Goal: Transaction & Acquisition: Purchase product/service

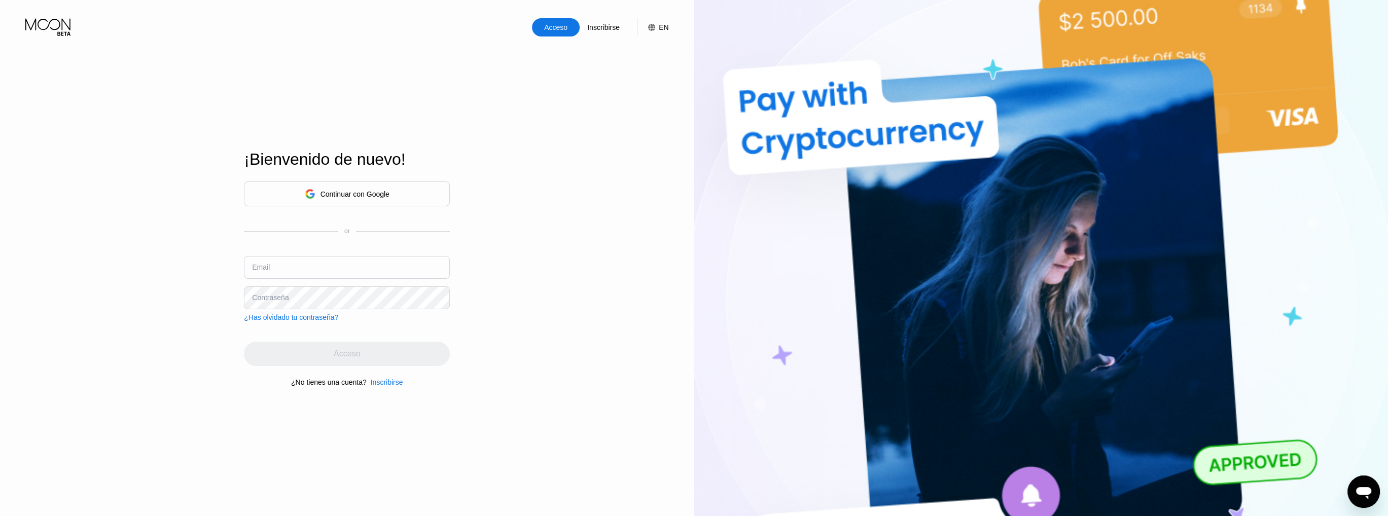
type input "034612"
click at [289, 275] on input "034612" at bounding box center [347, 267] width 206 height 23
click at [282, 266] on input "034612" at bounding box center [347, 267] width 206 height 23
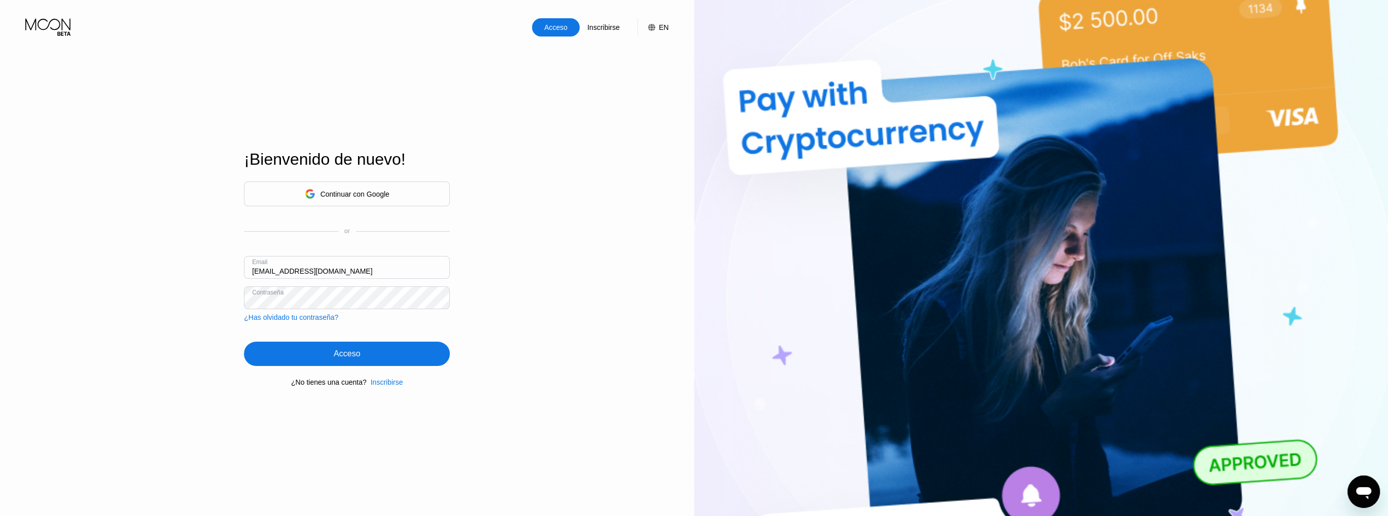
type input "[EMAIL_ADDRESS][DOMAIN_NAME]"
click at [296, 362] on div "Acceso" at bounding box center [347, 354] width 206 height 24
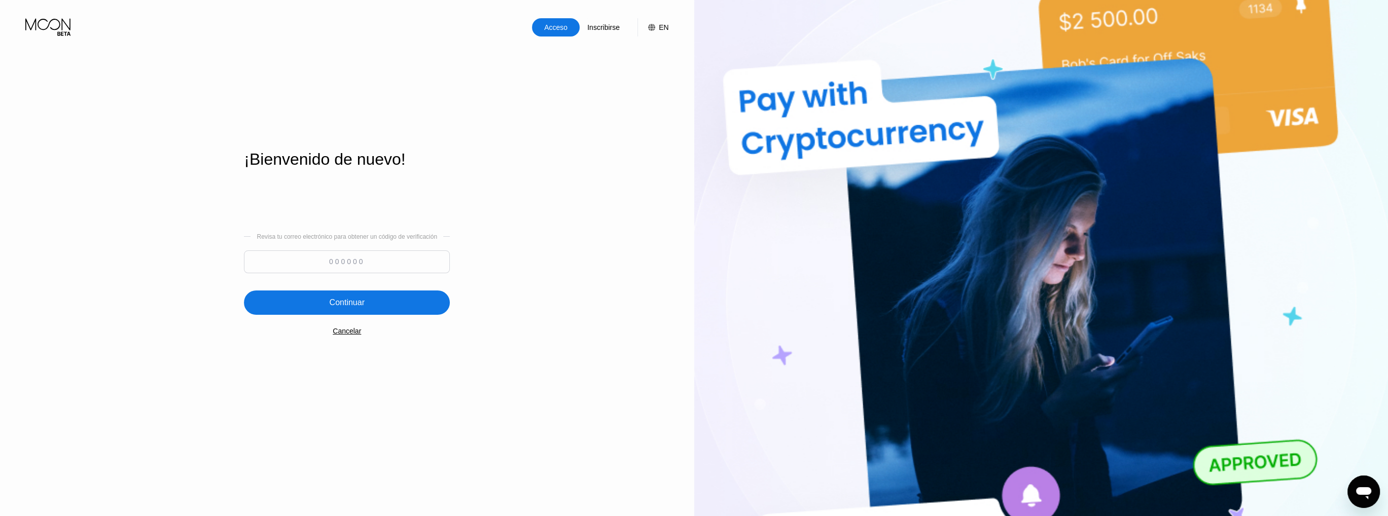
click at [326, 258] on input at bounding box center [347, 261] width 206 height 23
paste input "418600"
type input "418600"
click at [347, 308] on div "Continuar" at bounding box center [347, 303] width 35 height 10
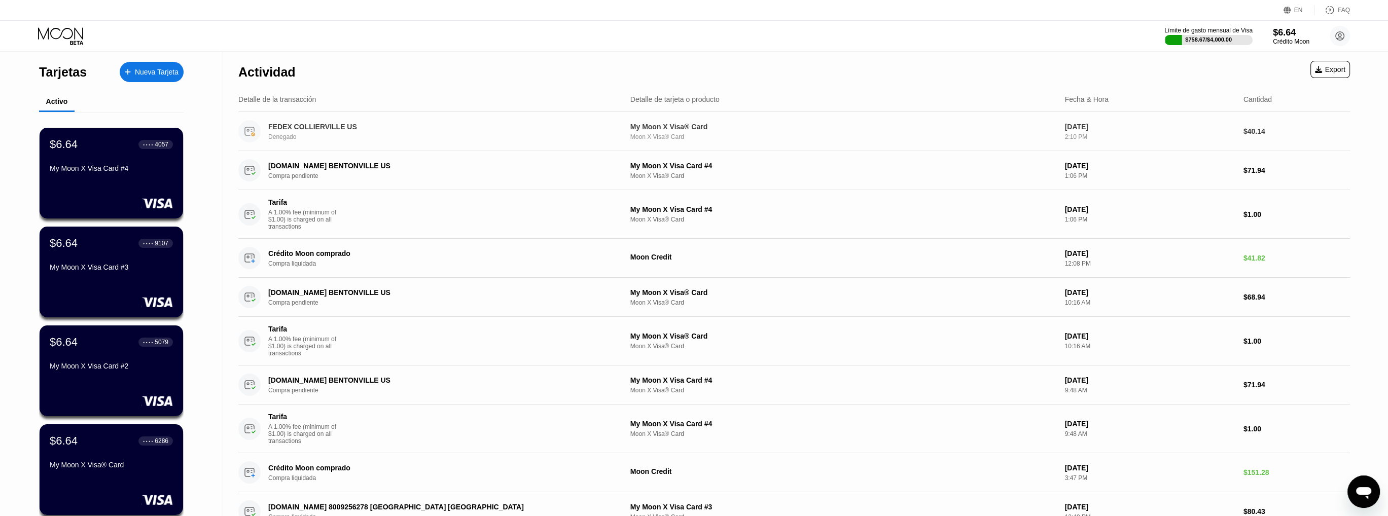
click at [358, 137] on div "Denegado" at bounding box center [440, 136] width 345 height 7
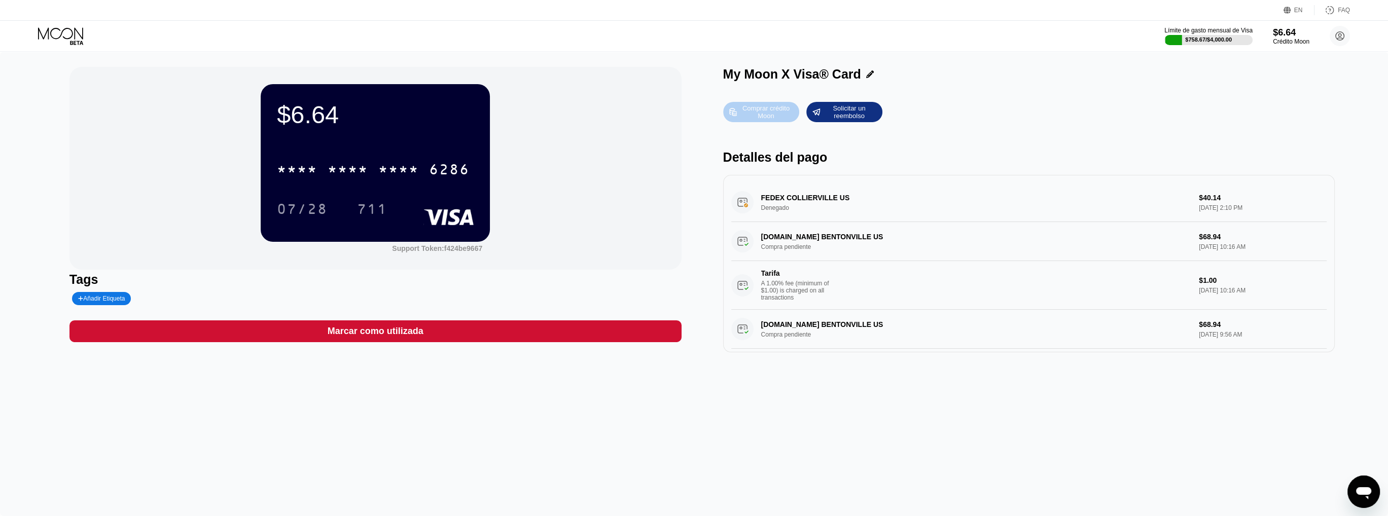
click at [754, 115] on div "Comprar crédito Moon" at bounding box center [766, 112] width 56 height 16
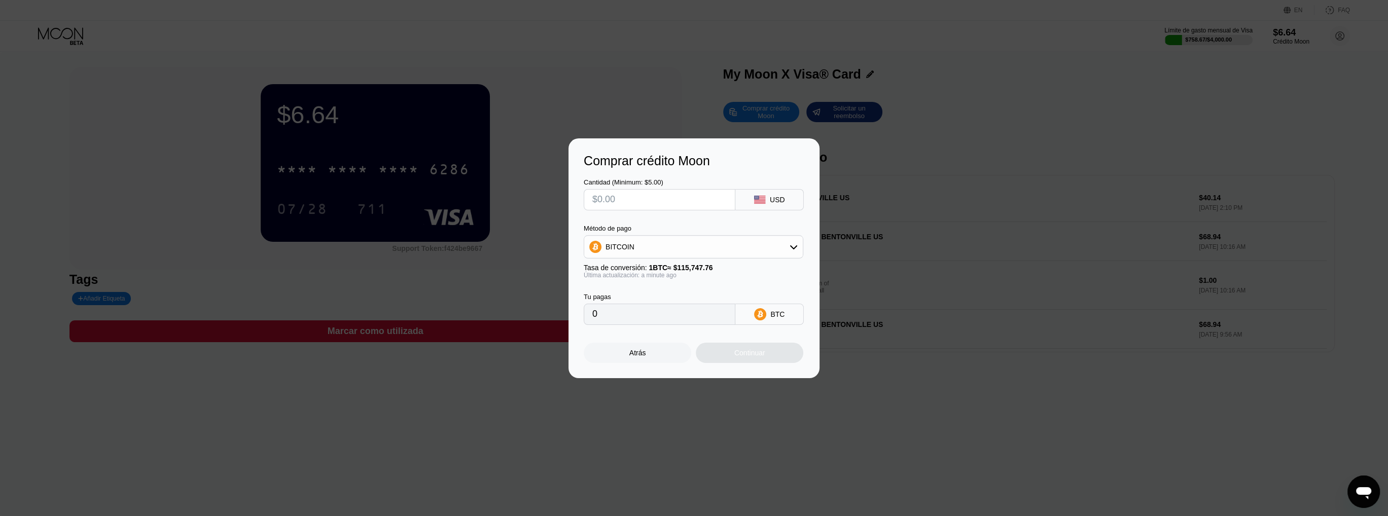
click at [632, 198] on input "text" at bounding box center [659, 200] width 134 height 20
type input "$1"
type input "0.00000864"
type input "$11"
type input "0.00009504"
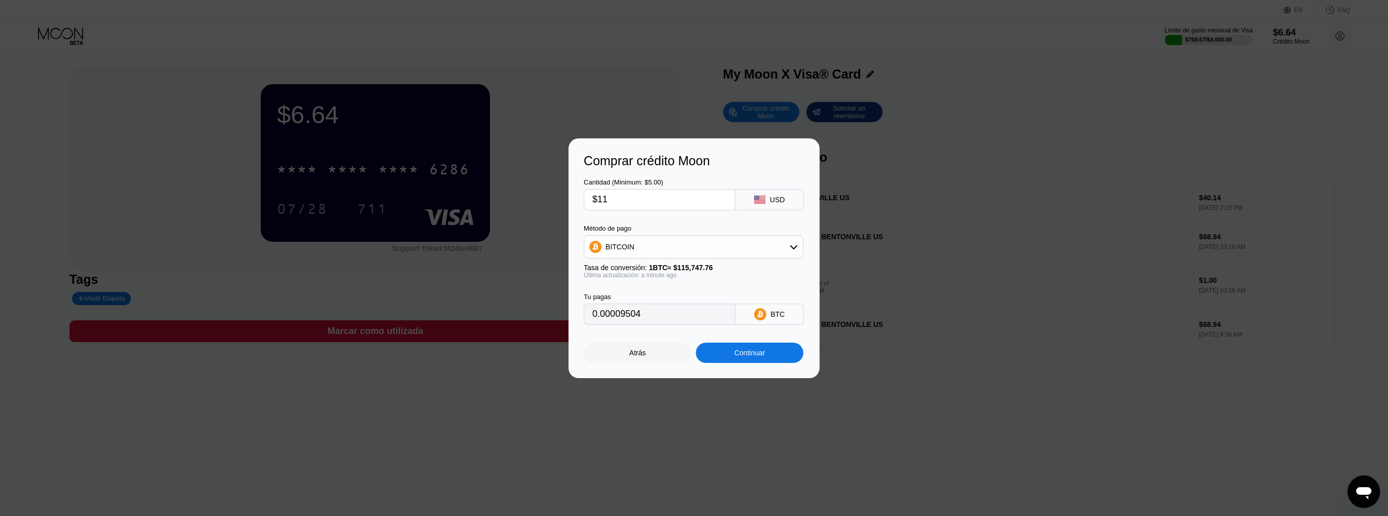
type input "$110"
type input "0.00095035"
type input "$110"
click at [697, 231] on div "Método de pago" at bounding box center [693, 229] width 220 height 8
click at [729, 360] on div "Continuar" at bounding box center [749, 353] width 107 height 20
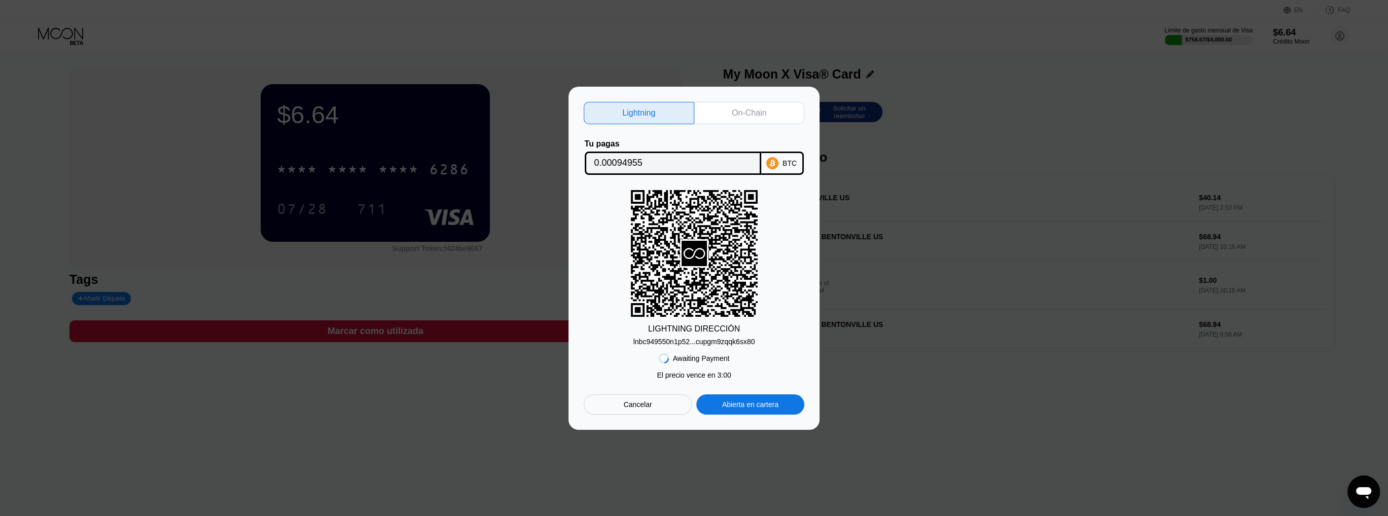
click at [749, 110] on div "On-Chain" at bounding box center [749, 113] width 34 height 10
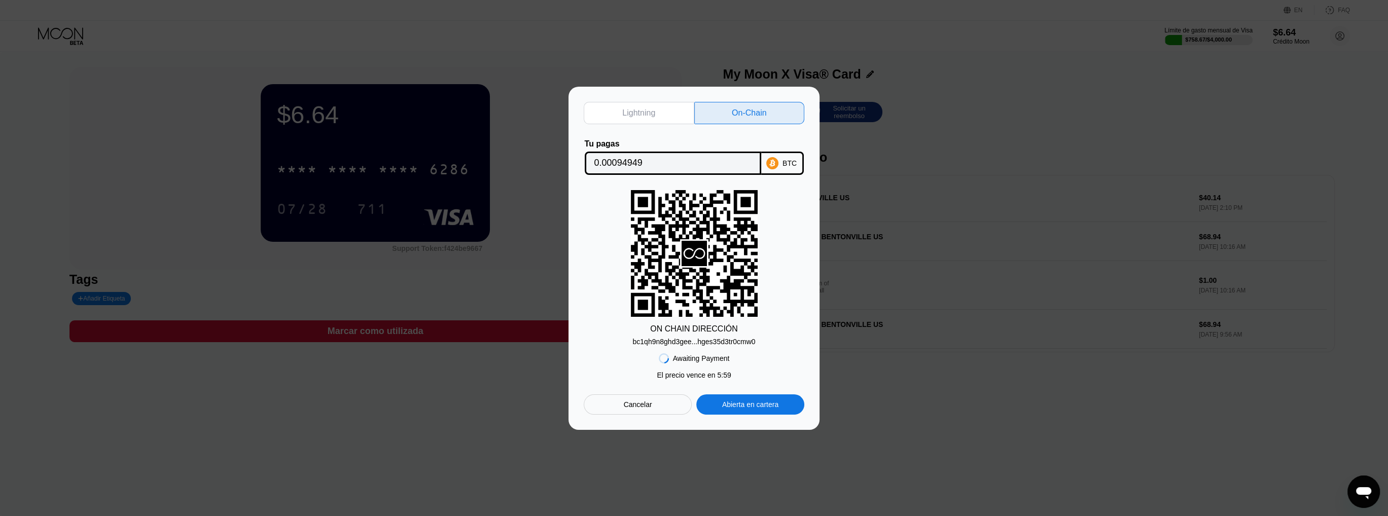
click at [608, 159] on input "0.00094949" at bounding box center [672, 163] width 157 height 20
click at [688, 342] on div "bc1qh9n8ghd3gee...hges35d3tr0cmw0" at bounding box center [693, 342] width 123 height 8
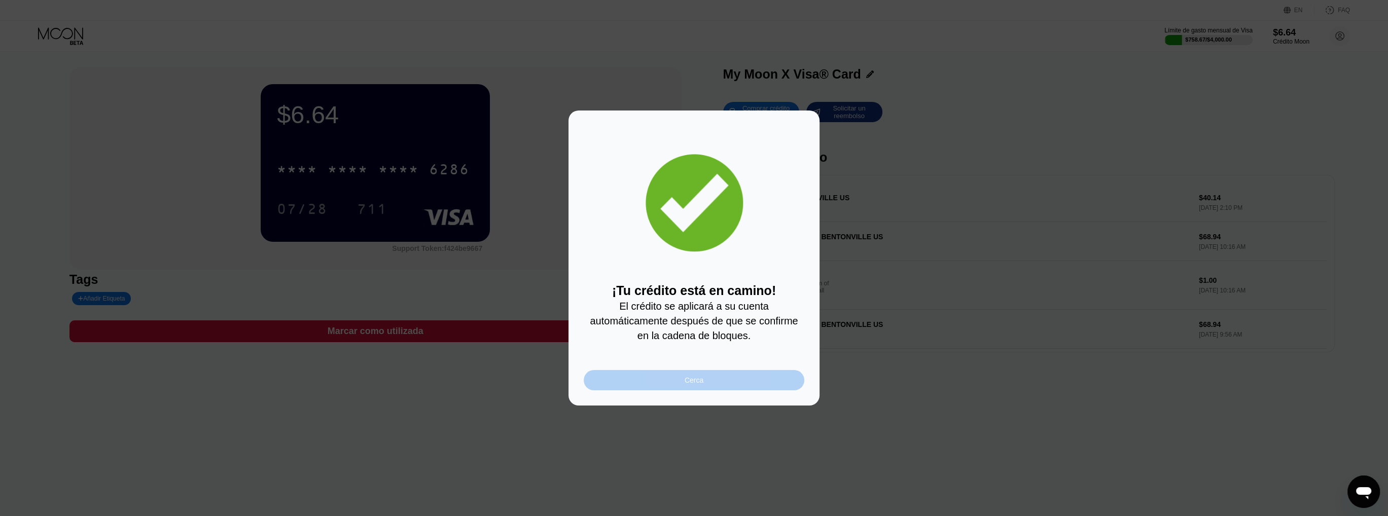
click at [649, 375] on div "Cerca" at bounding box center [693, 380] width 221 height 20
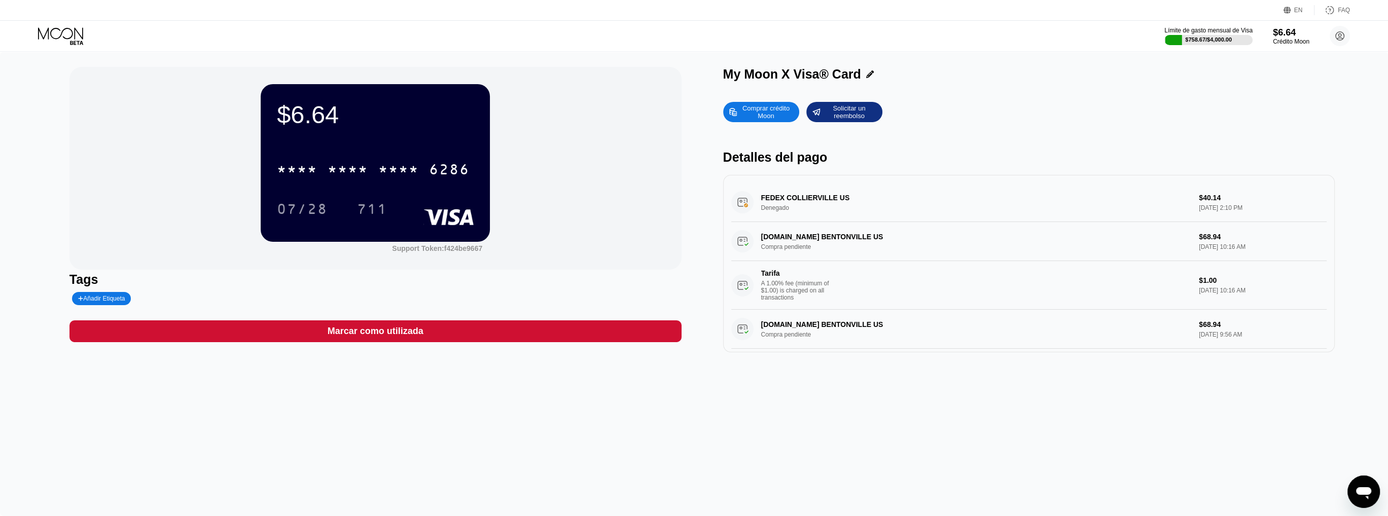
click at [797, 203] on div "FEDEX COLLIERVILLE US Denegado $40.14 Aug 22, 2025 2:10 PM" at bounding box center [1029, 202] width 596 height 39
click at [50, 34] on icon at bounding box center [60, 33] width 45 height 12
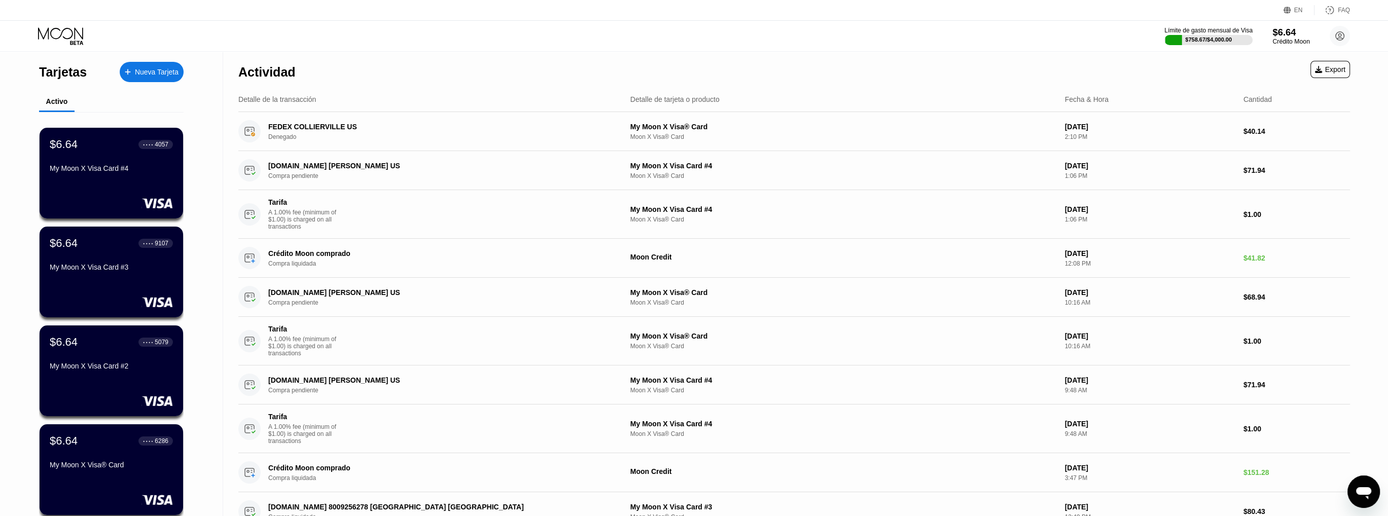
click at [1286, 31] on div "$6.64" at bounding box center [1290, 32] width 37 height 11
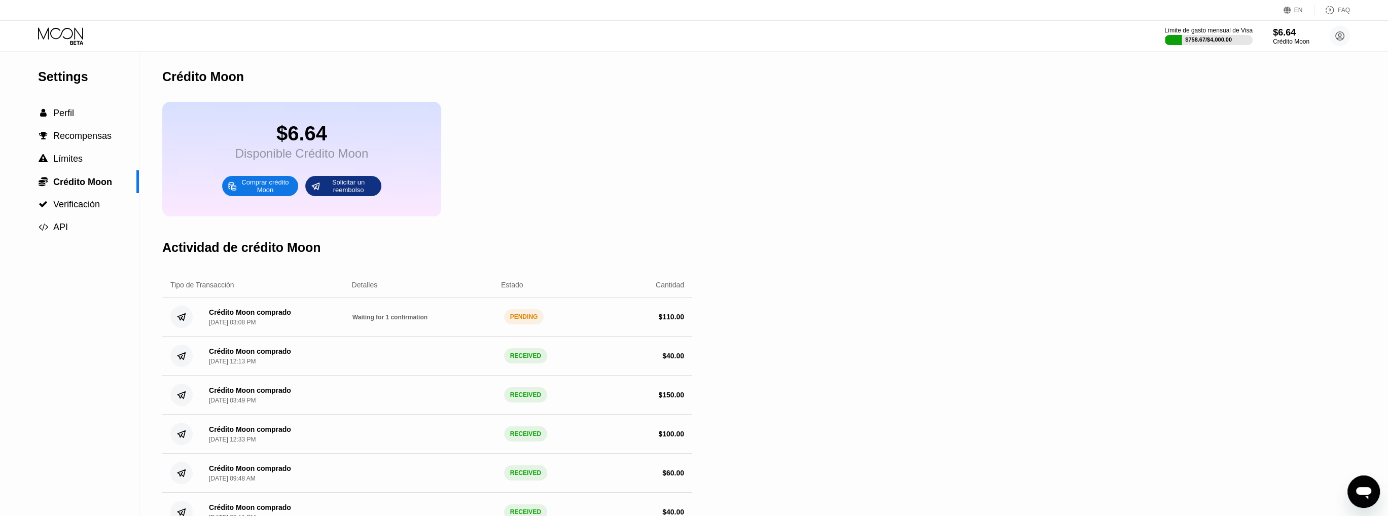
click at [59, 37] on icon at bounding box center [60, 33] width 45 height 12
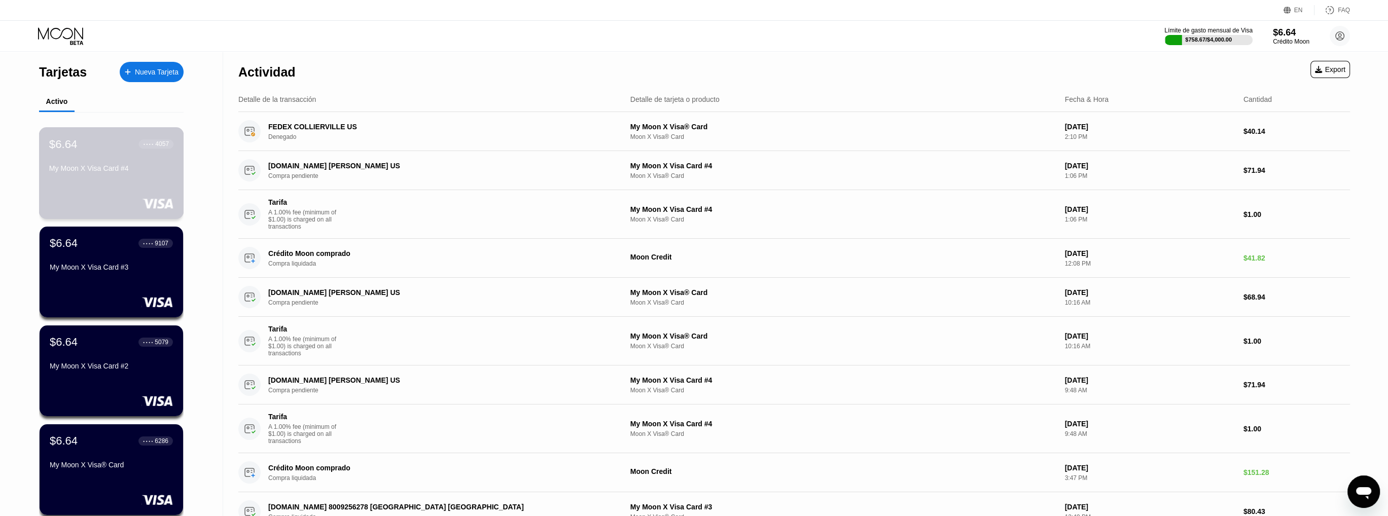
click at [148, 144] on div "● ● ● ●" at bounding box center [148, 143] width 10 height 3
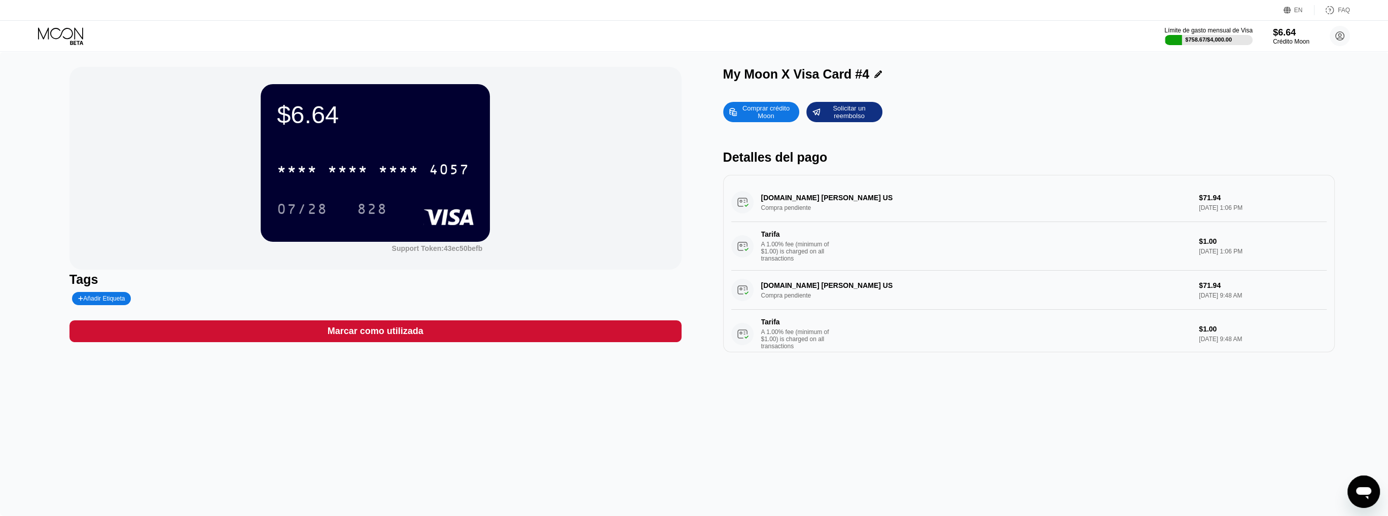
click at [874, 74] on icon at bounding box center [878, 74] width 8 height 8
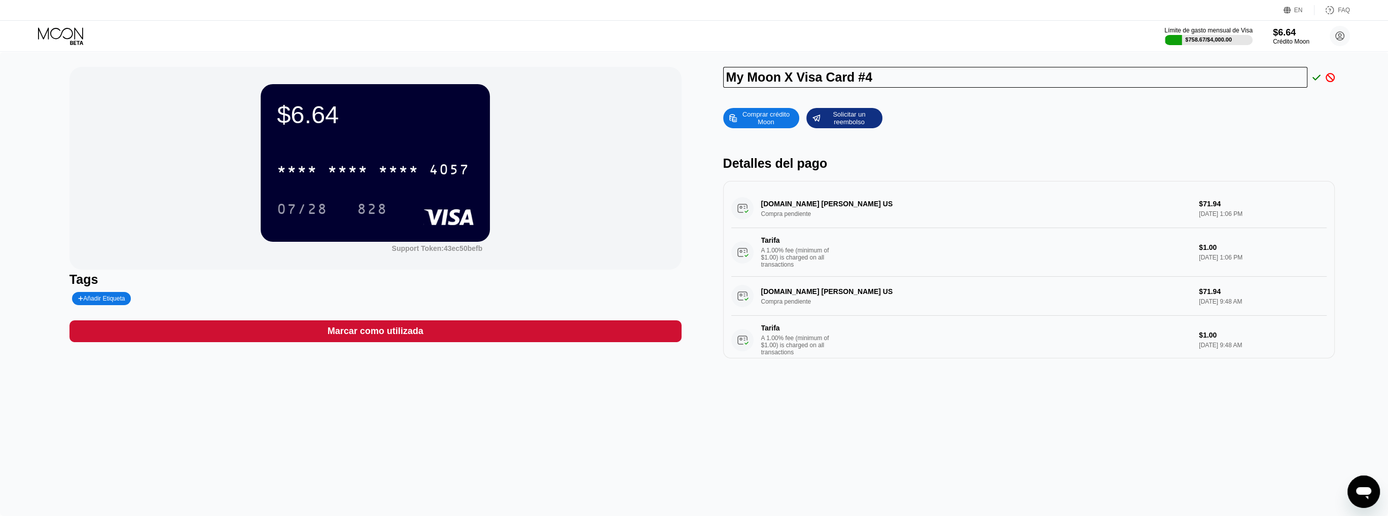
click at [1334, 134] on div "Comprar crédito Moon Solicitar un reembolso Detalles del pago WALMART.COM BENTO…" at bounding box center [1029, 230] width 612 height 255
click at [1054, 128] on div "Comprar crédito Moon Solicitar un reembolso" at bounding box center [1029, 118] width 612 height 20
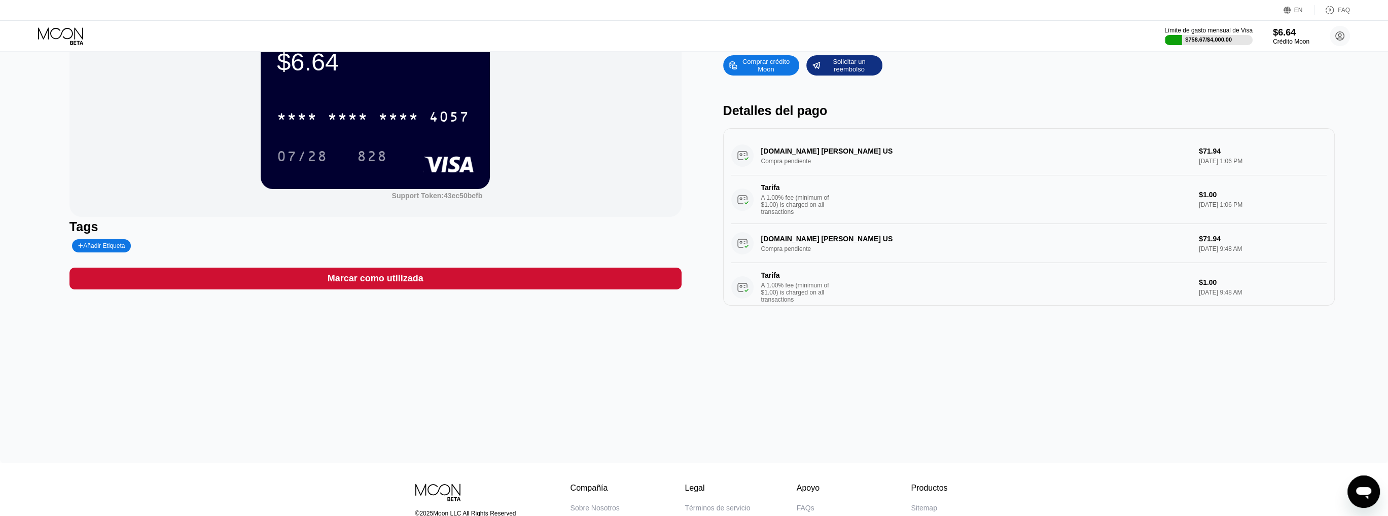
scroll to position [2, 0]
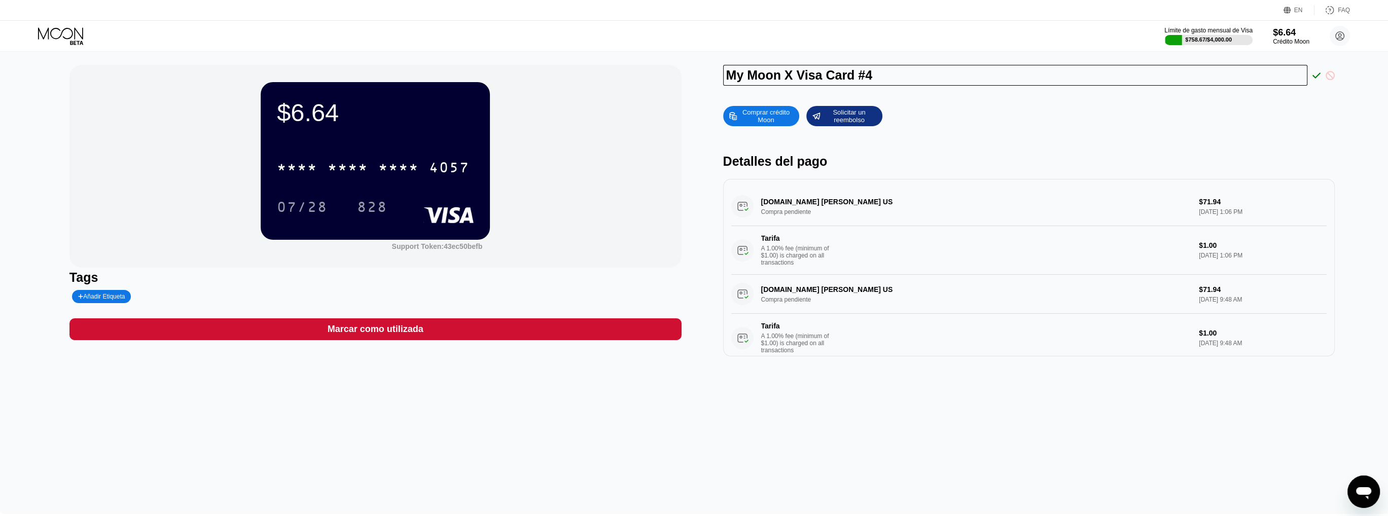
click at [1328, 75] on icon at bounding box center [1329, 75] width 9 height 9
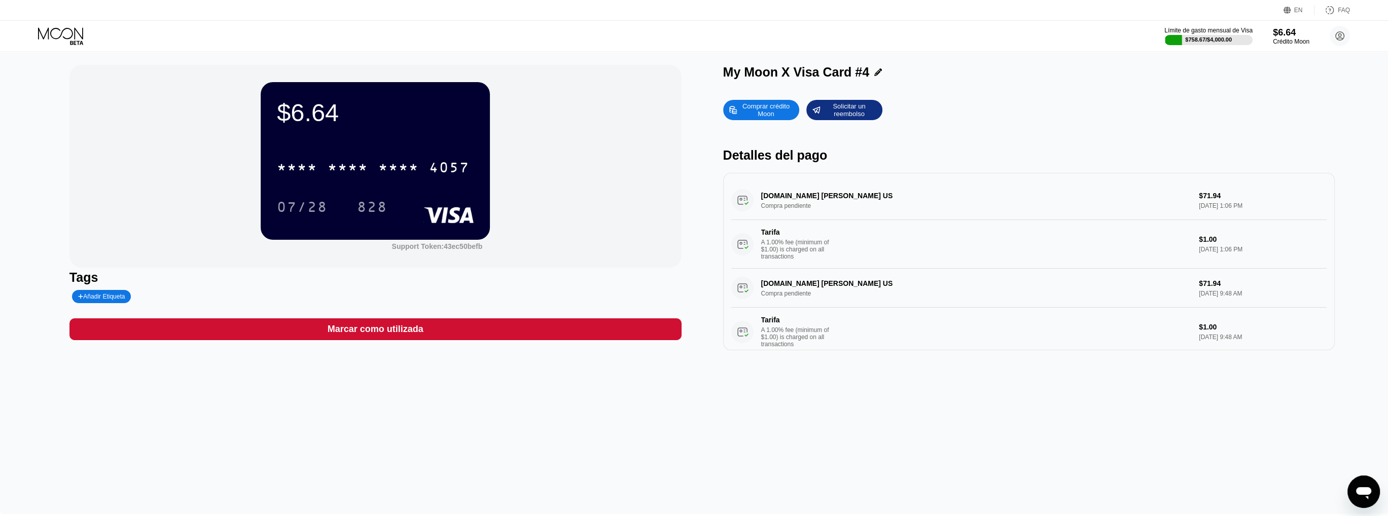
click at [858, 112] on div "Solicitar un reembolso" at bounding box center [849, 110] width 56 height 16
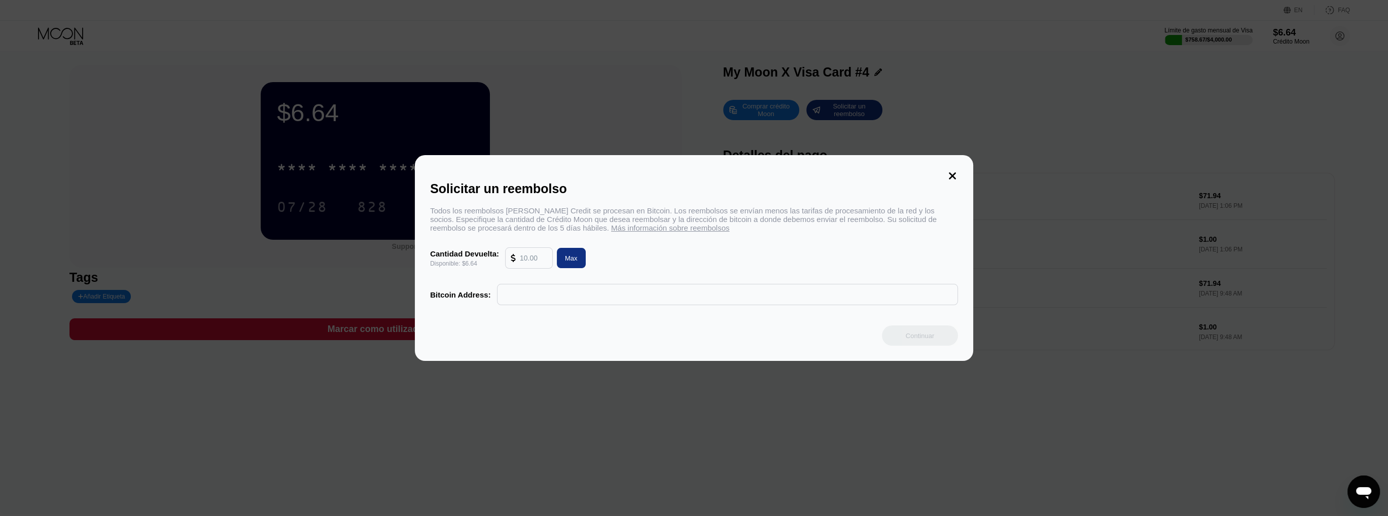
click at [960, 172] on div "Solicitar un reembolso Todos los reembolsos de Moon Credit se procesan en Bitco…" at bounding box center [694, 258] width 558 height 206
click at [951, 173] on icon at bounding box center [951, 175] width 7 height 7
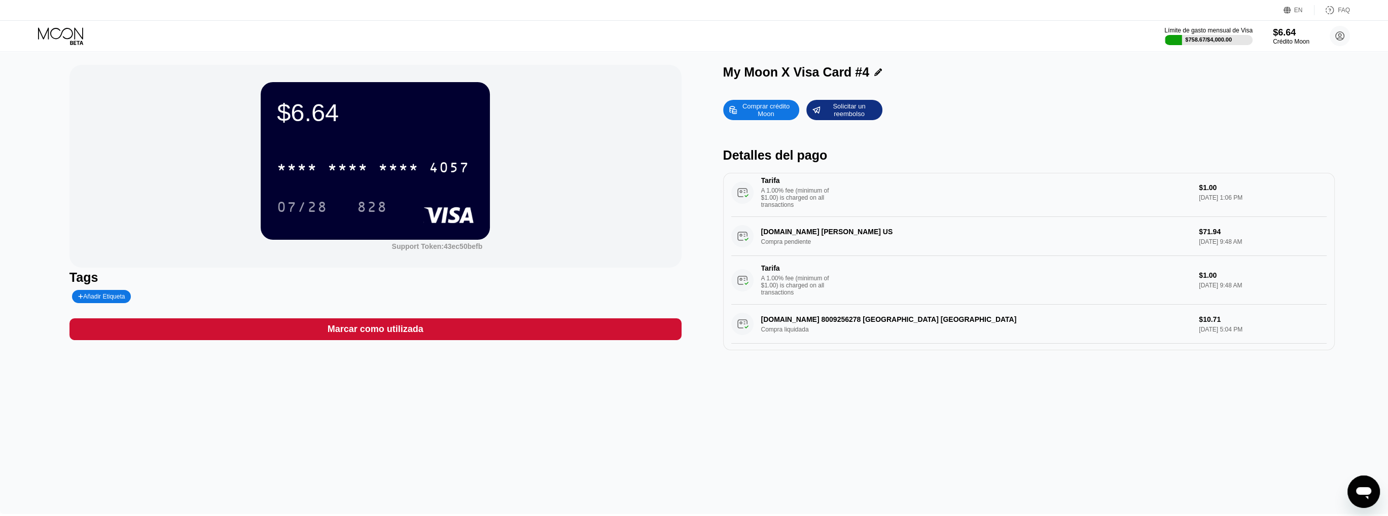
scroll to position [0, 0]
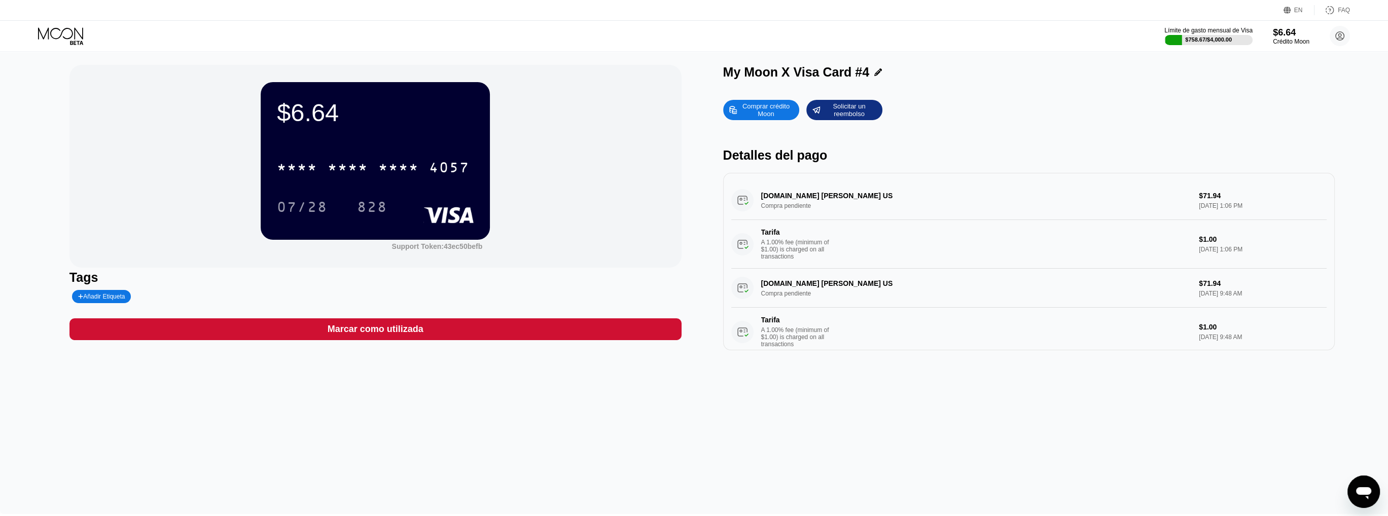
click at [57, 33] on icon at bounding box center [61, 36] width 47 height 18
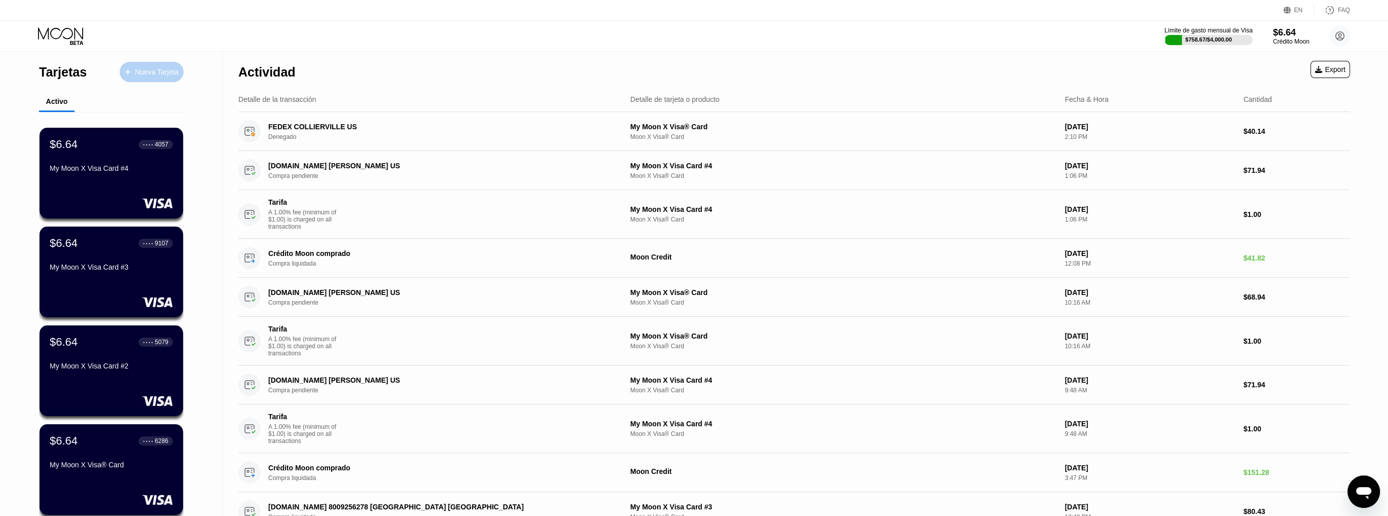
click at [135, 72] on div "Nueva Tarjeta" at bounding box center [157, 72] width 44 height 9
click at [665, 138] on div "Moon X Visa® Card" at bounding box center [843, 136] width 426 height 7
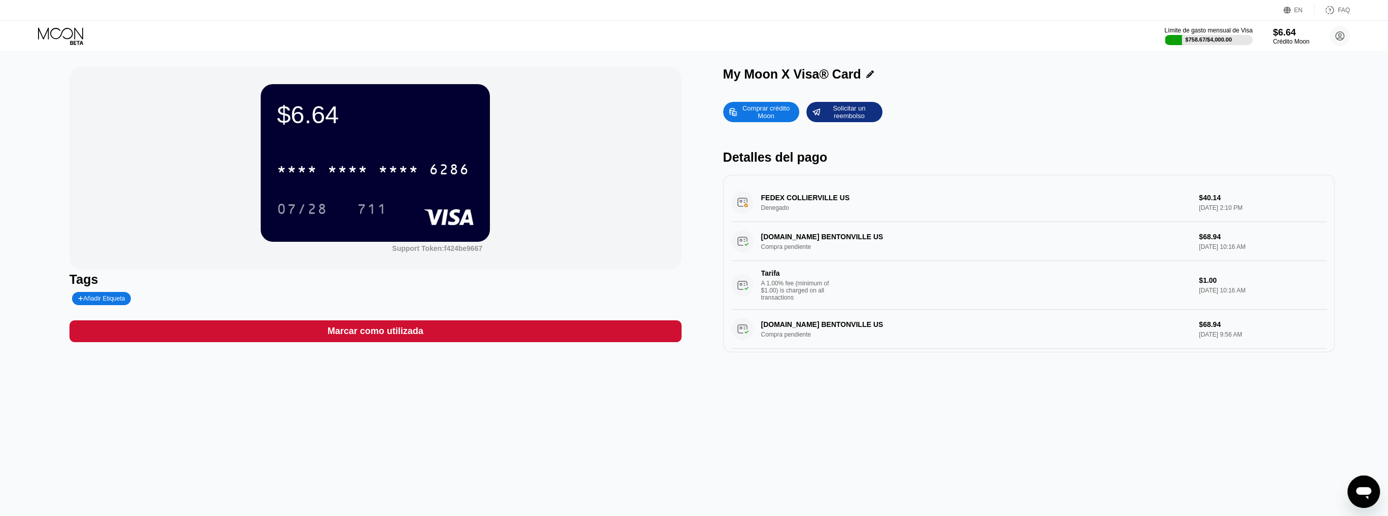
click at [783, 203] on div "FEDEX COLLIERVILLE US Denegado $40.14 Aug 22, 2025 2:10 PM" at bounding box center [1029, 202] width 596 height 39
click at [1221, 212] on div "FEDEX COLLIERVILLE US Denegado $40.14 Aug 22, 2025 2:10 PM" at bounding box center [1029, 202] width 596 height 39
click at [45, 34] on icon at bounding box center [60, 33] width 45 height 12
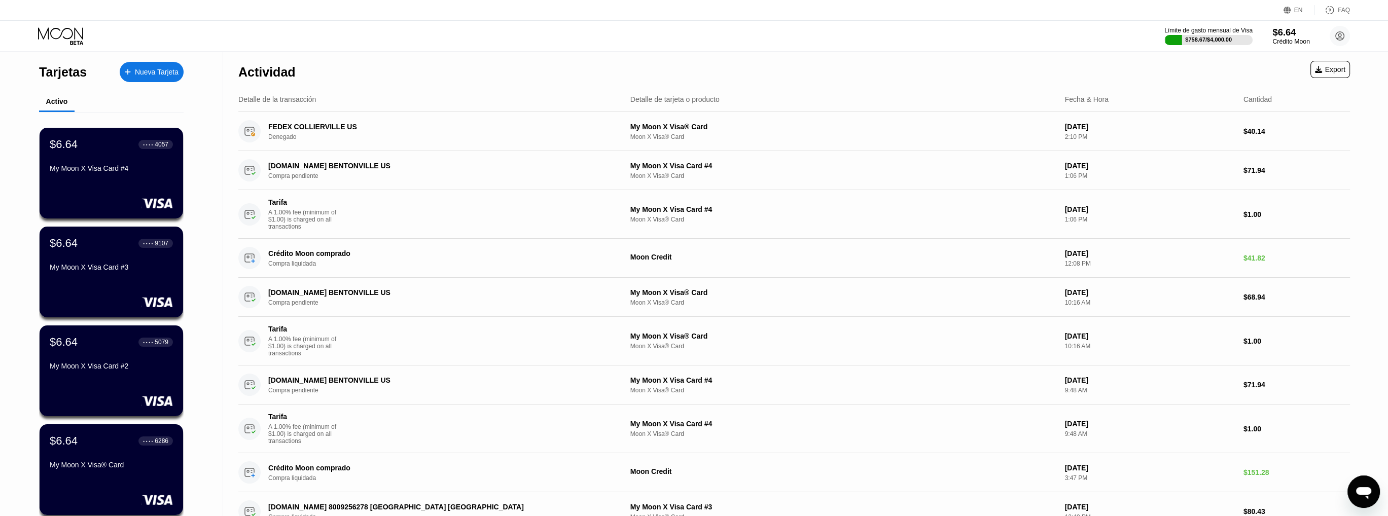
click at [1288, 33] on div "$6.64" at bounding box center [1290, 32] width 37 height 11
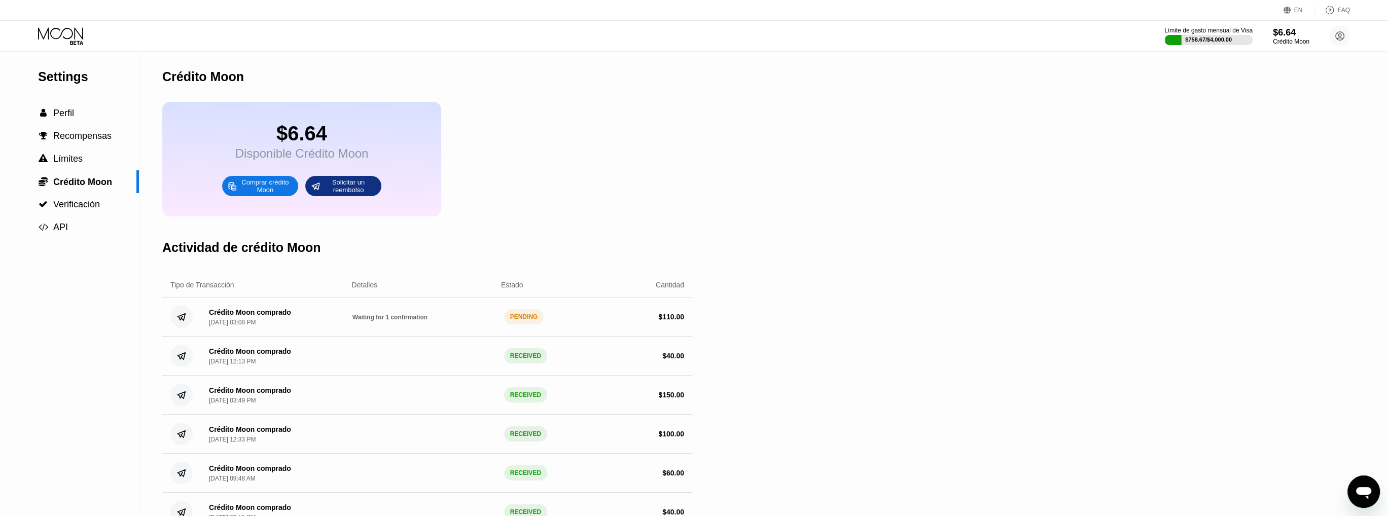
click at [59, 31] on icon at bounding box center [61, 36] width 47 height 18
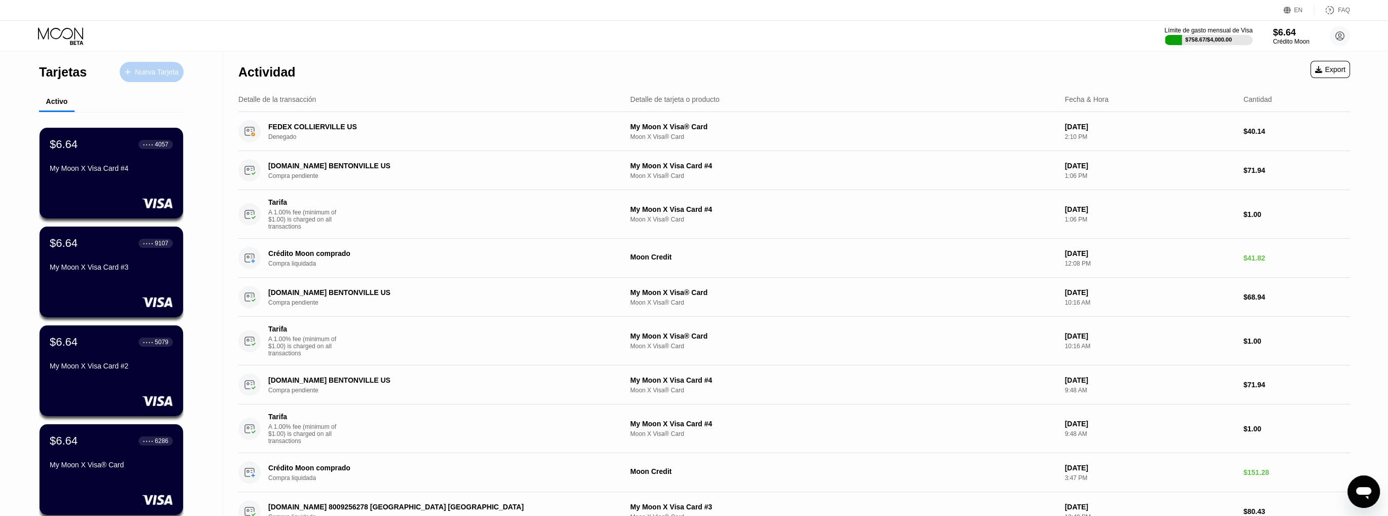
click at [144, 76] on div "Nueva Tarjeta" at bounding box center [157, 72] width 44 height 9
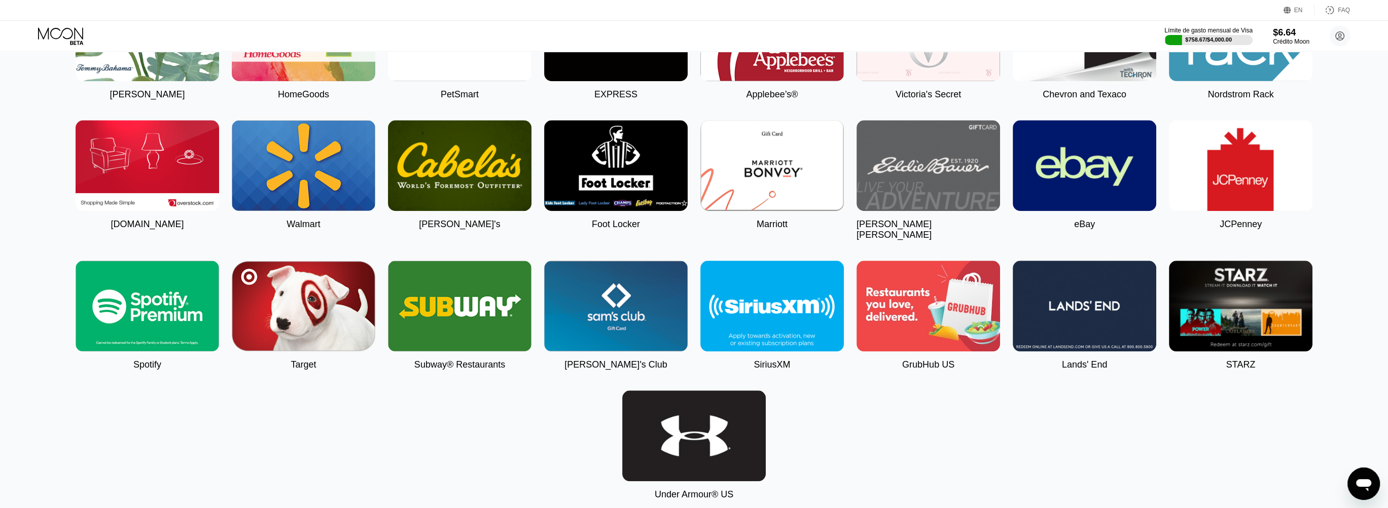
scroll to position [1470, 0]
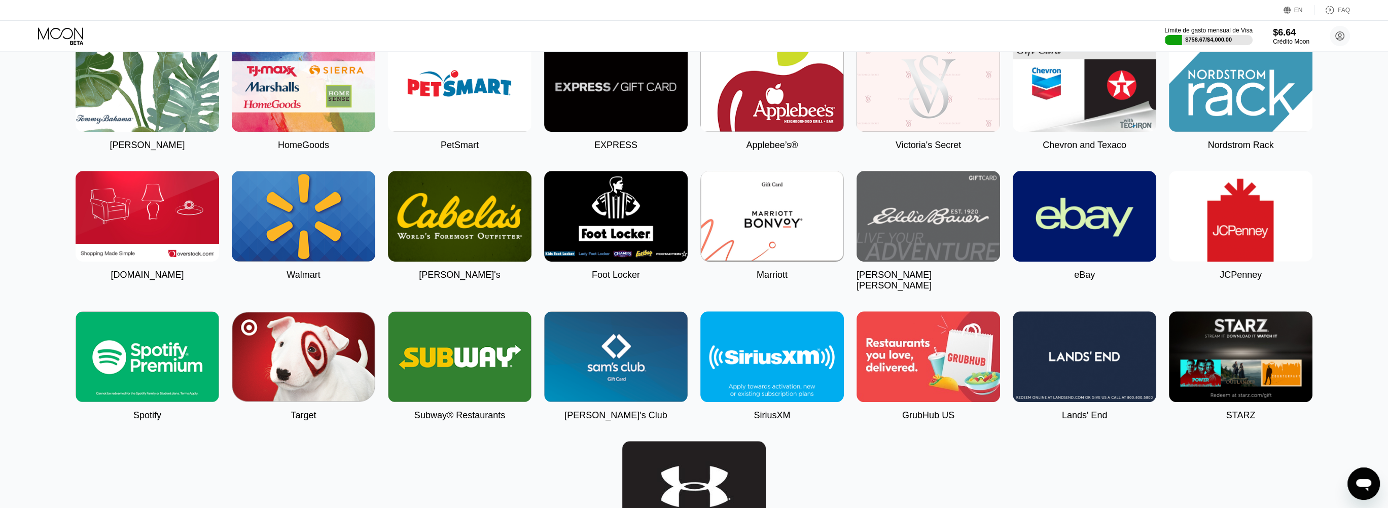
click at [329, 259] on img at bounding box center [303, 216] width 143 height 91
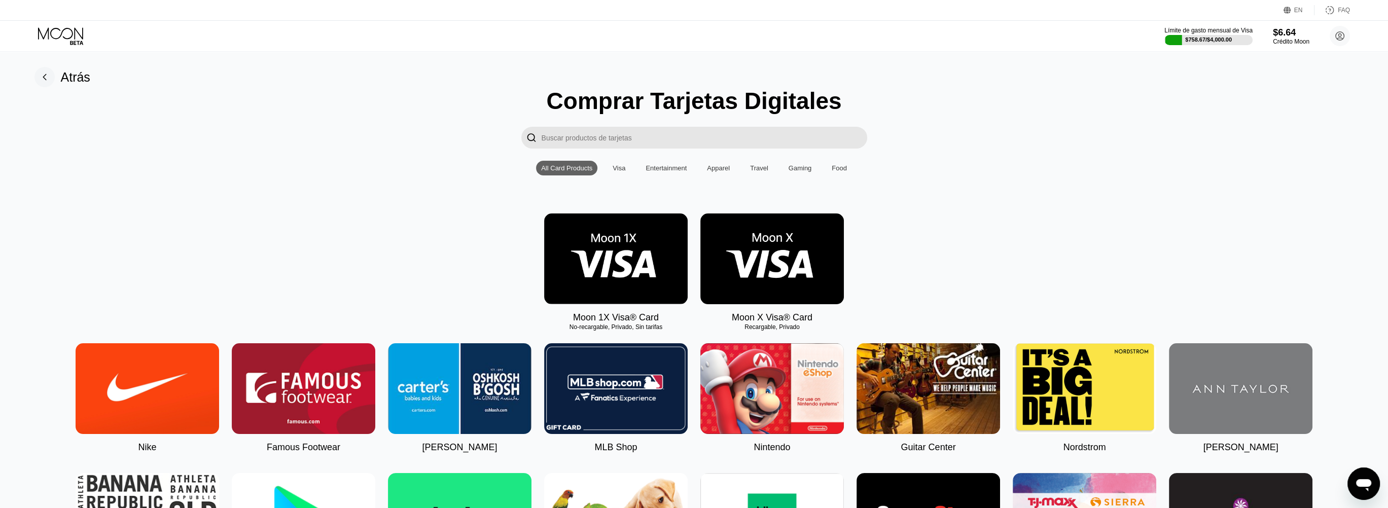
click at [620, 172] on div "Visa" at bounding box center [618, 168] width 13 height 8
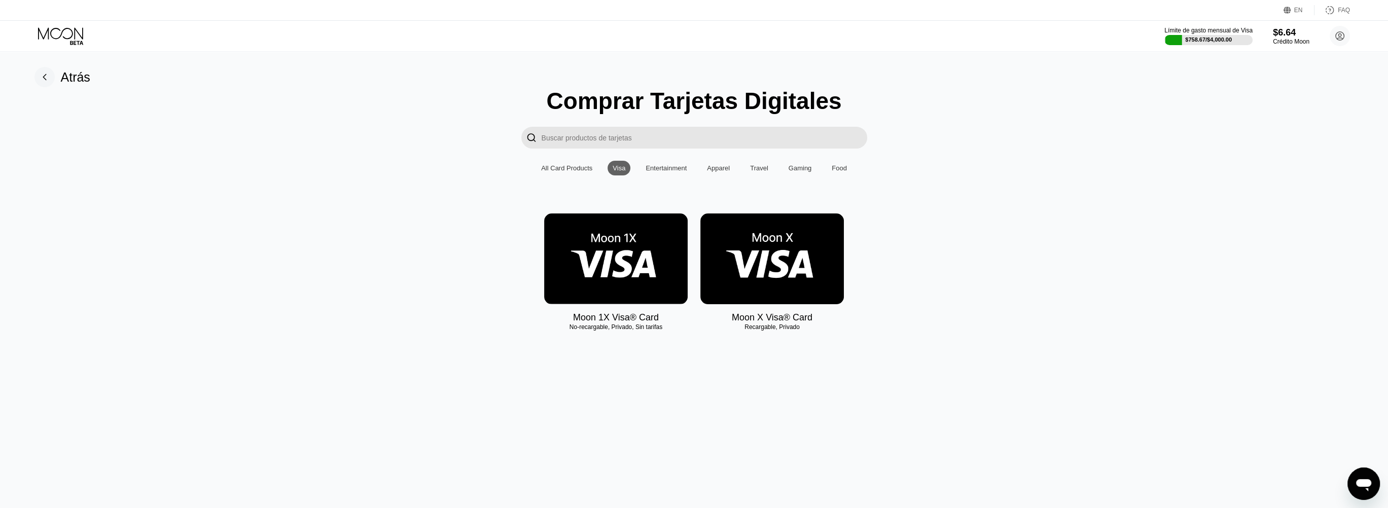
click at [651, 171] on div "Entertainment" at bounding box center [665, 168] width 41 height 8
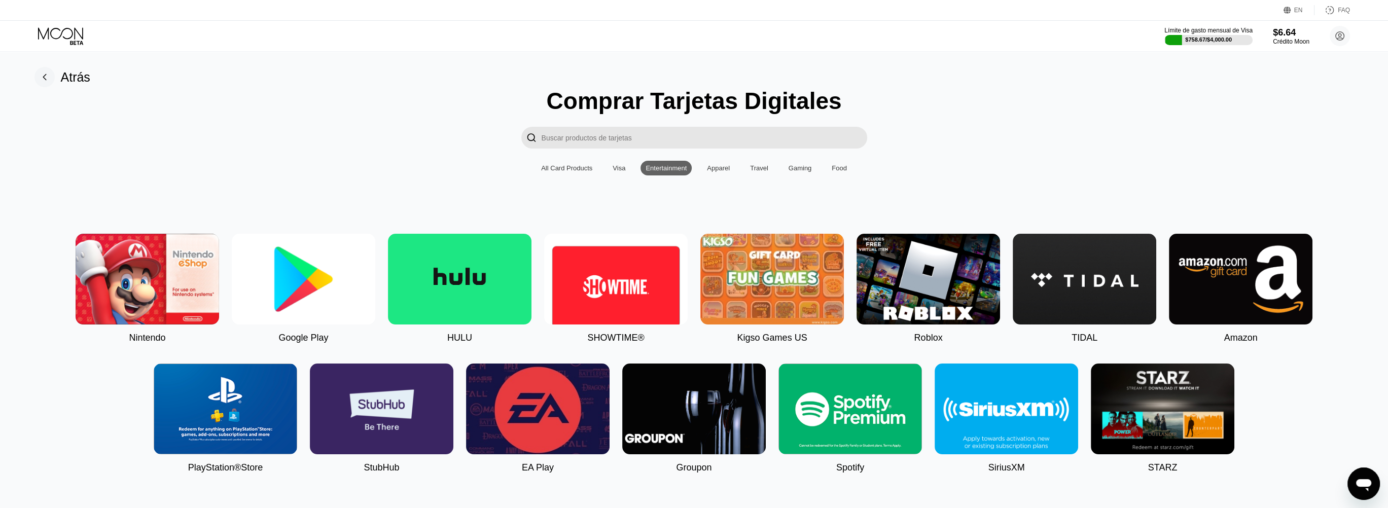
click at [714, 171] on div "Apparel" at bounding box center [718, 168] width 23 height 8
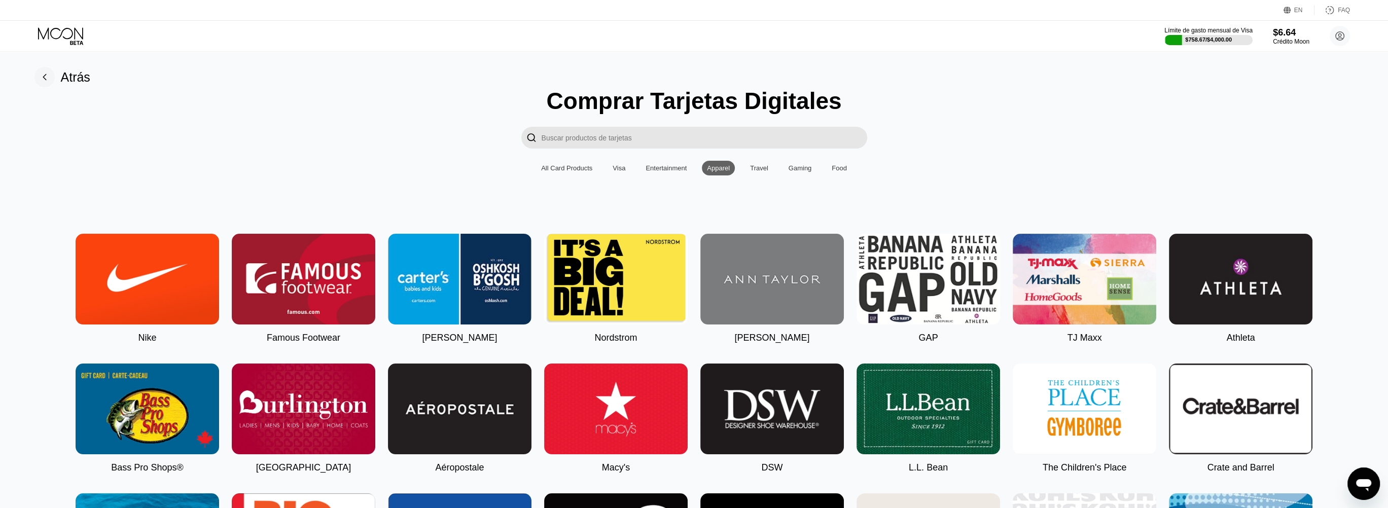
click at [759, 172] on div "Travel" at bounding box center [759, 168] width 18 height 8
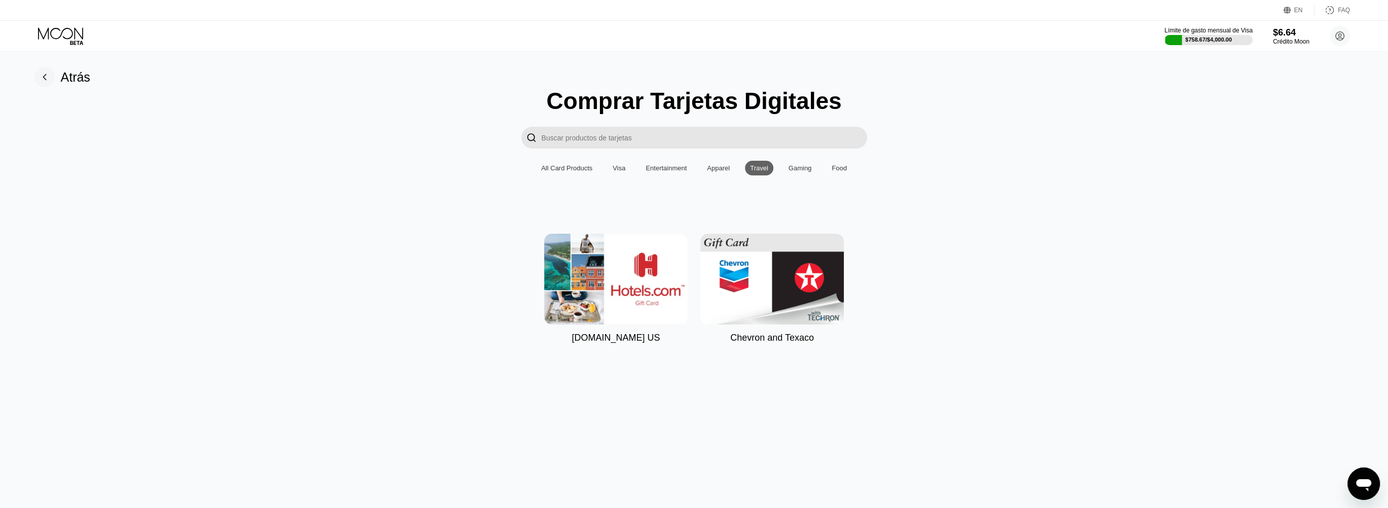
click at [791, 172] on div "Gaming" at bounding box center [799, 168] width 23 height 8
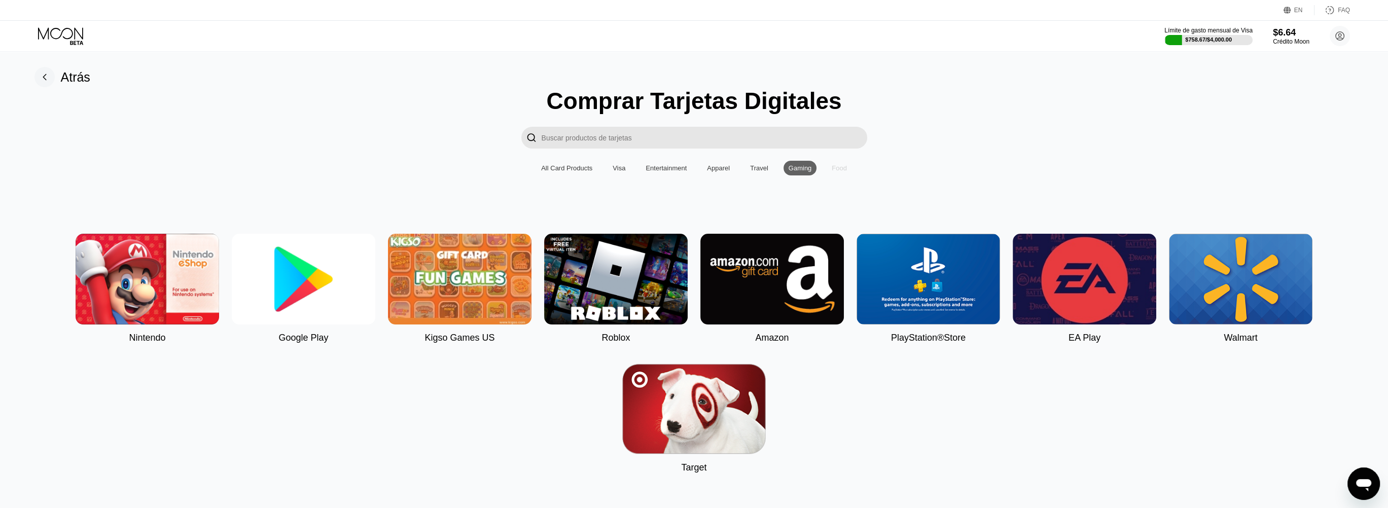
click at [839, 172] on div "Food" at bounding box center [838, 168] width 15 height 8
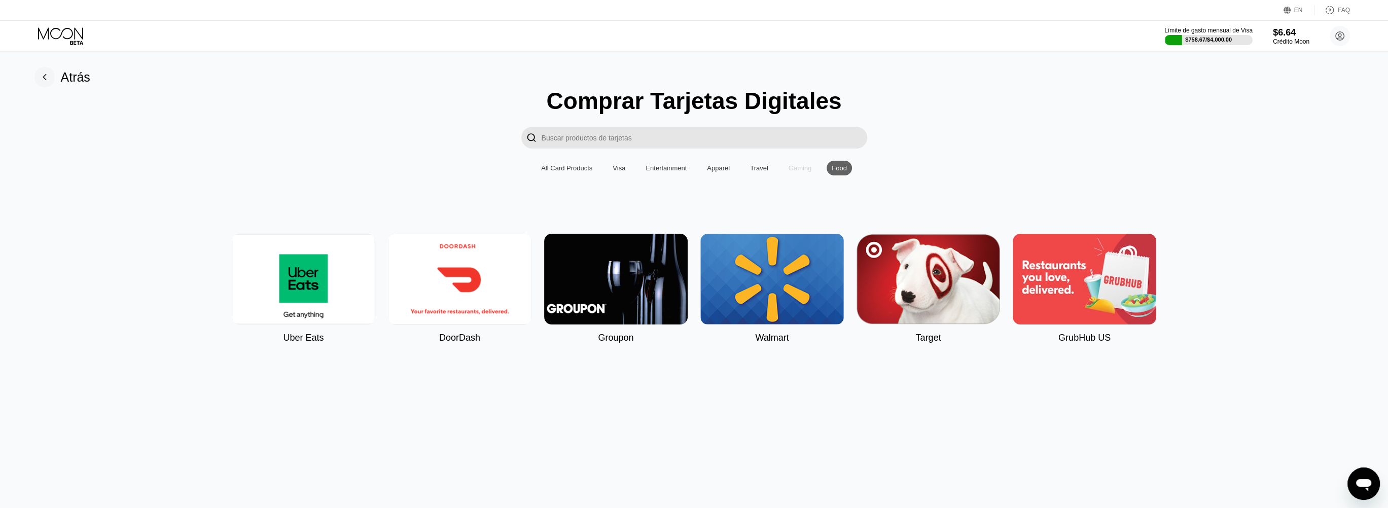
click at [793, 172] on div "Gaming" at bounding box center [799, 168] width 23 height 8
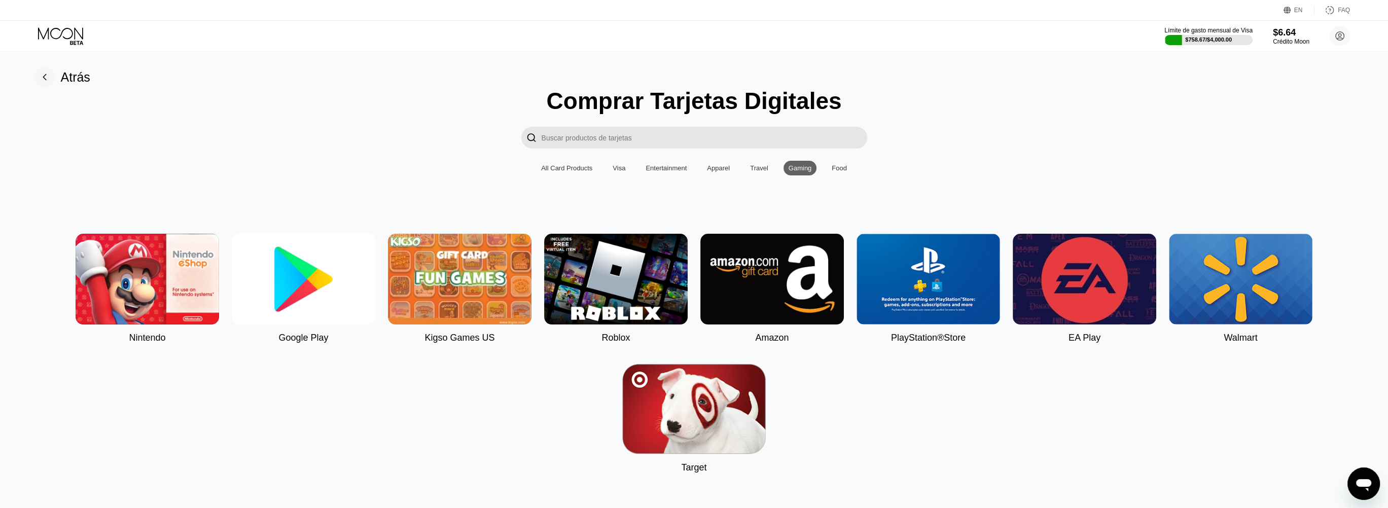
click at [759, 172] on div "Travel" at bounding box center [759, 168] width 18 height 8
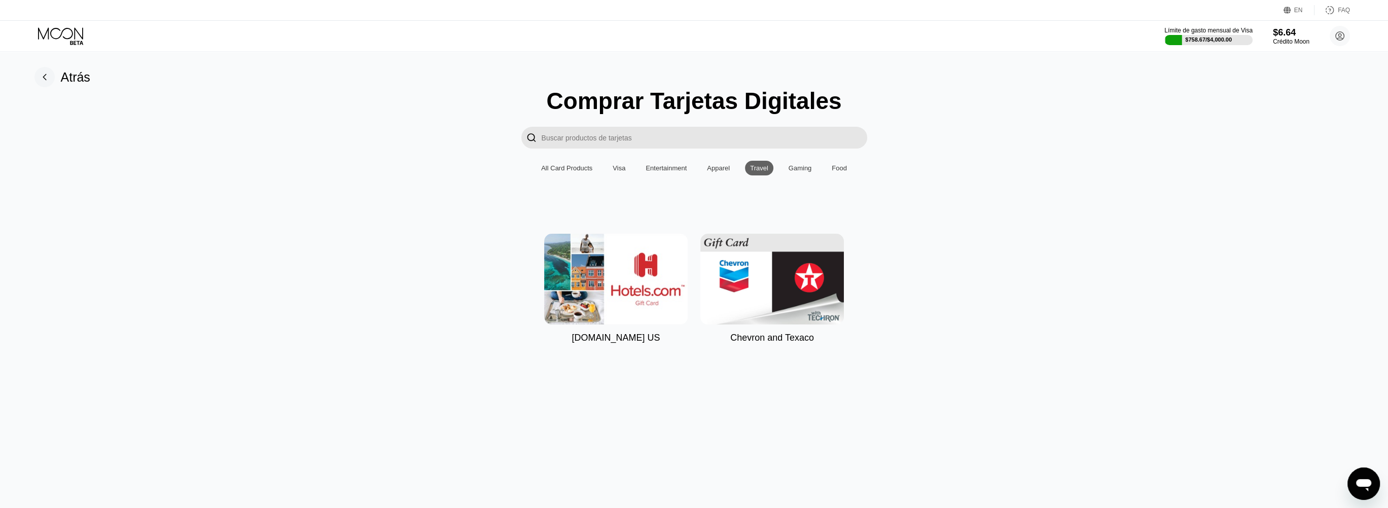
click at [570, 172] on div "All Card Products" at bounding box center [566, 168] width 51 height 8
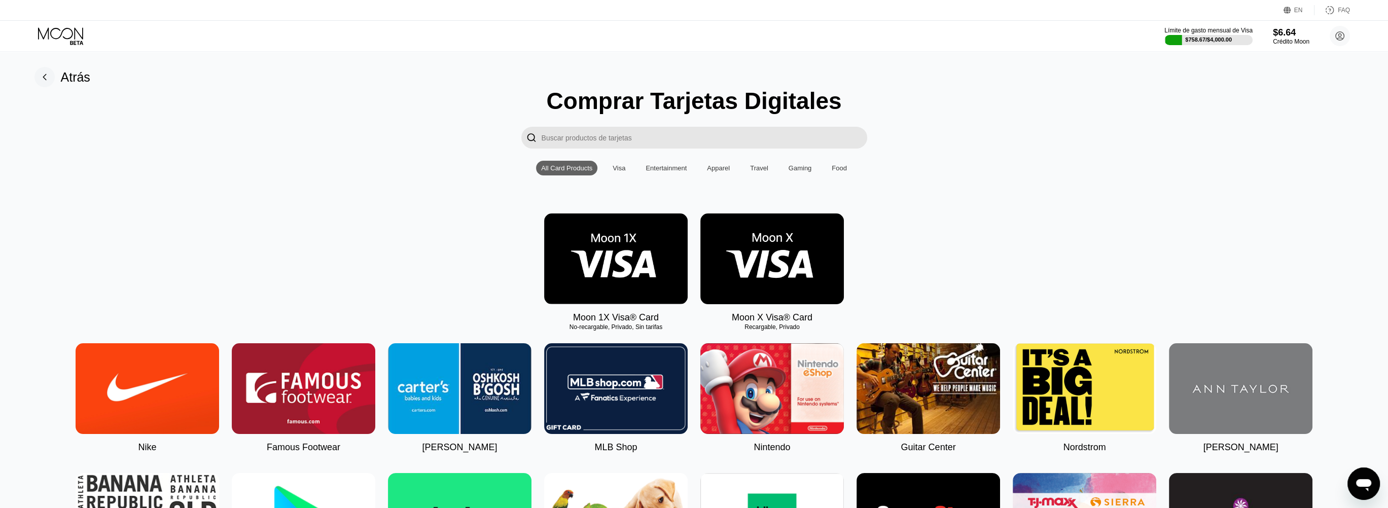
click at [615, 172] on div "Visa" at bounding box center [618, 168] width 13 height 8
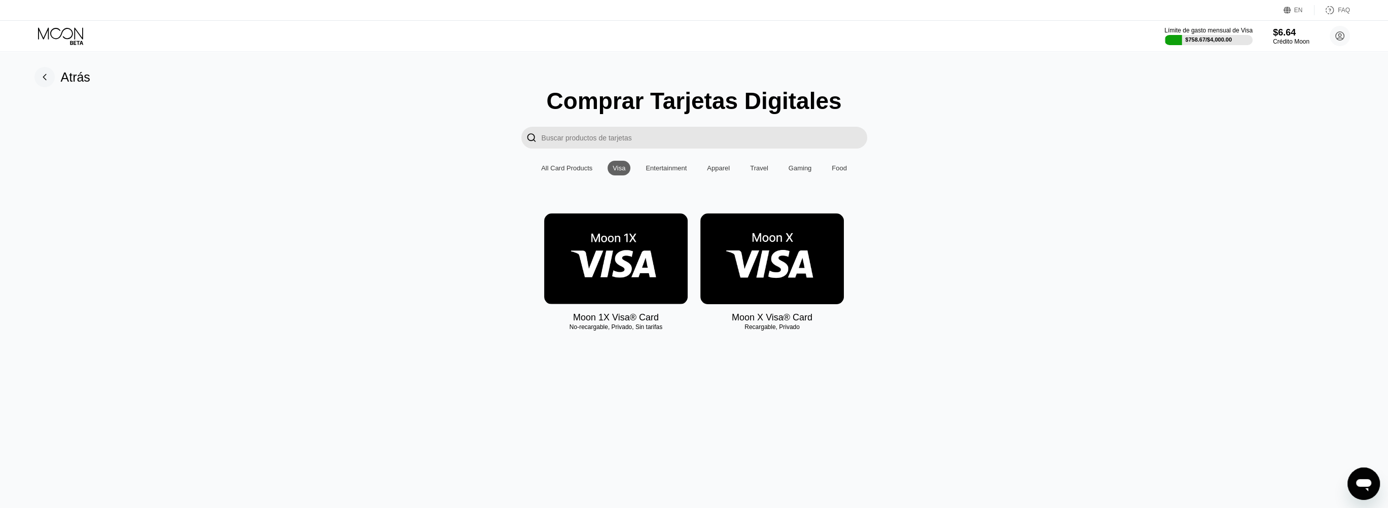
click at [574, 171] on div "All Card Products" at bounding box center [566, 168] width 51 height 8
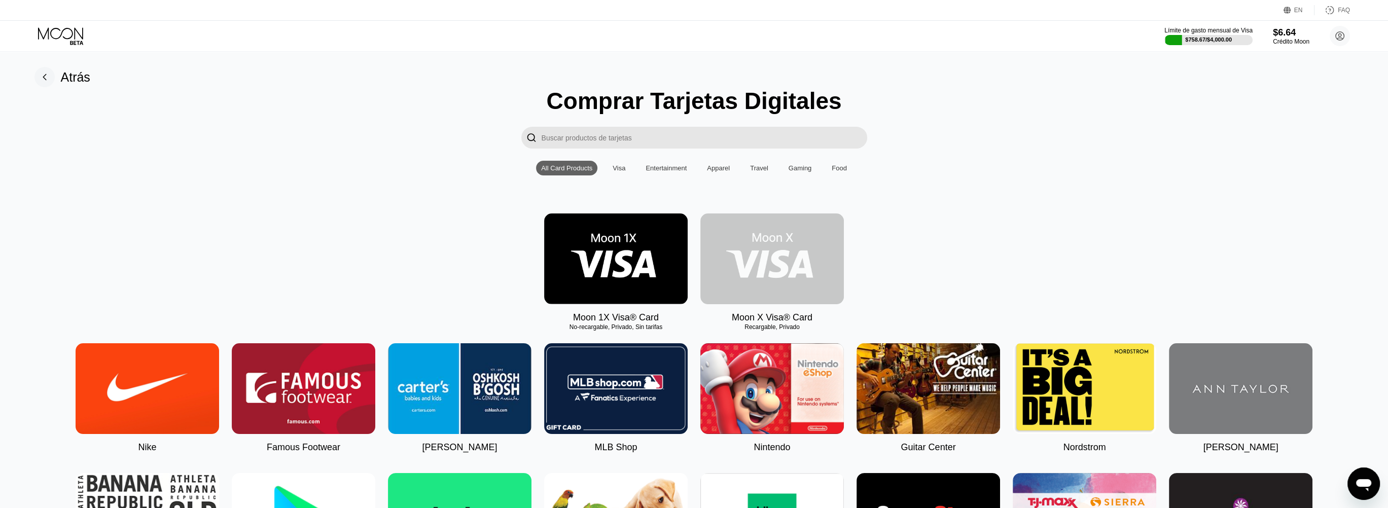
click at [777, 269] on img at bounding box center [771, 258] width 143 height 91
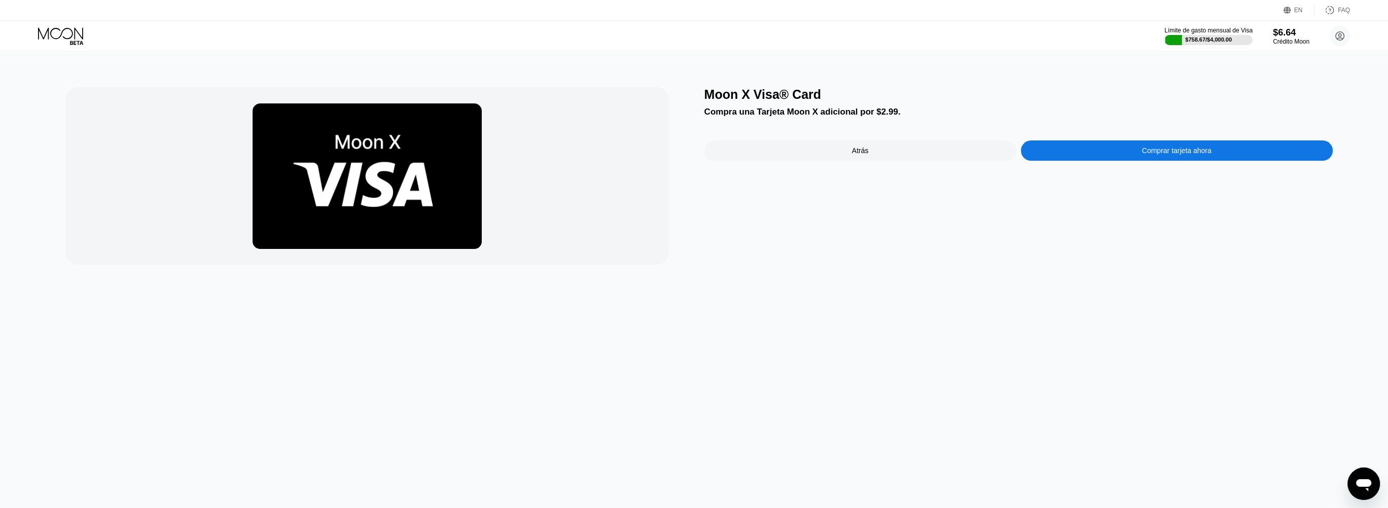
click at [1170, 155] on div "Comprar tarjeta ahora" at bounding box center [1176, 151] width 69 height 8
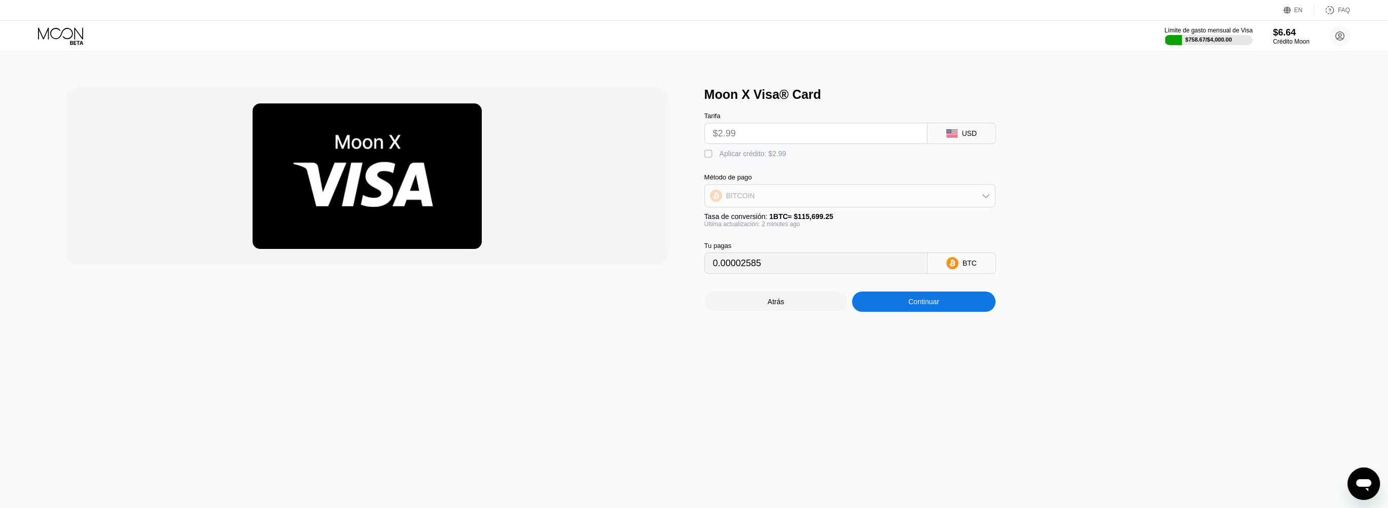
click at [977, 206] on div "BITCOIN" at bounding box center [850, 196] width 290 height 20
click at [839, 206] on div "BITCOIN" at bounding box center [850, 196] width 290 height 20
click at [706, 158] on div "" at bounding box center [709, 154] width 10 height 10
type input "0"
click at [920, 306] on div "Continuar" at bounding box center [923, 302] width 31 height 8
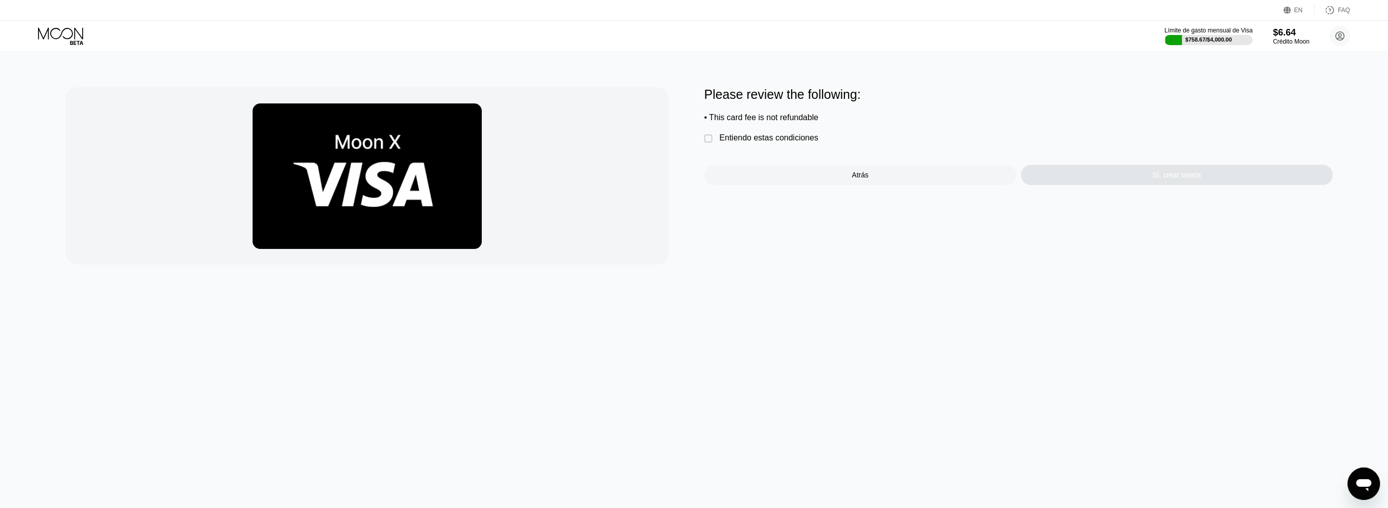
click at [713, 143] on div "" at bounding box center [709, 139] width 10 height 10
click at [1204, 185] on div "Sí, crear tarjeta" at bounding box center [1176, 175] width 312 height 20
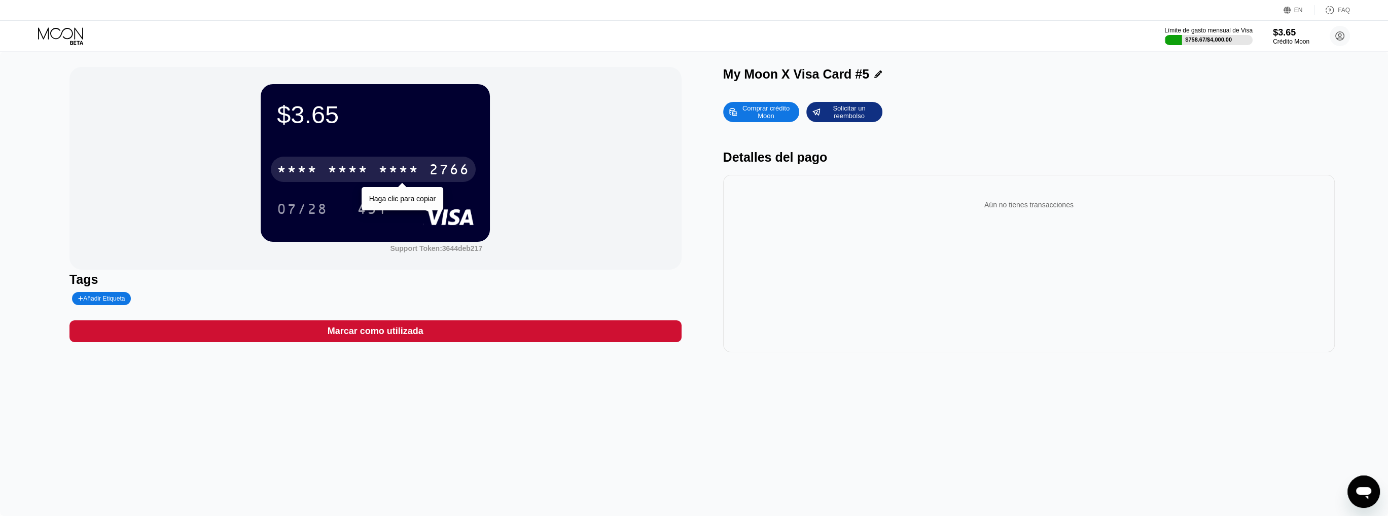
click at [352, 175] on div "* * * *" at bounding box center [347, 171] width 41 height 16
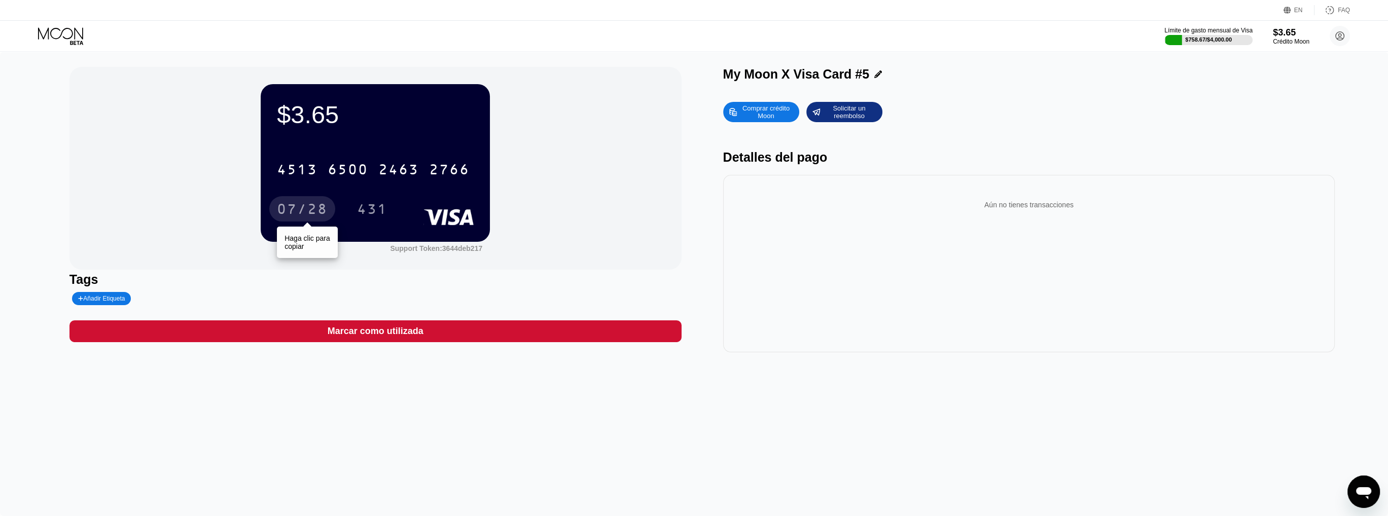
click at [279, 210] on div "07/28" at bounding box center [302, 210] width 51 height 16
click at [385, 208] on div "431" at bounding box center [372, 210] width 30 height 16
click at [60, 34] on icon at bounding box center [61, 36] width 47 height 18
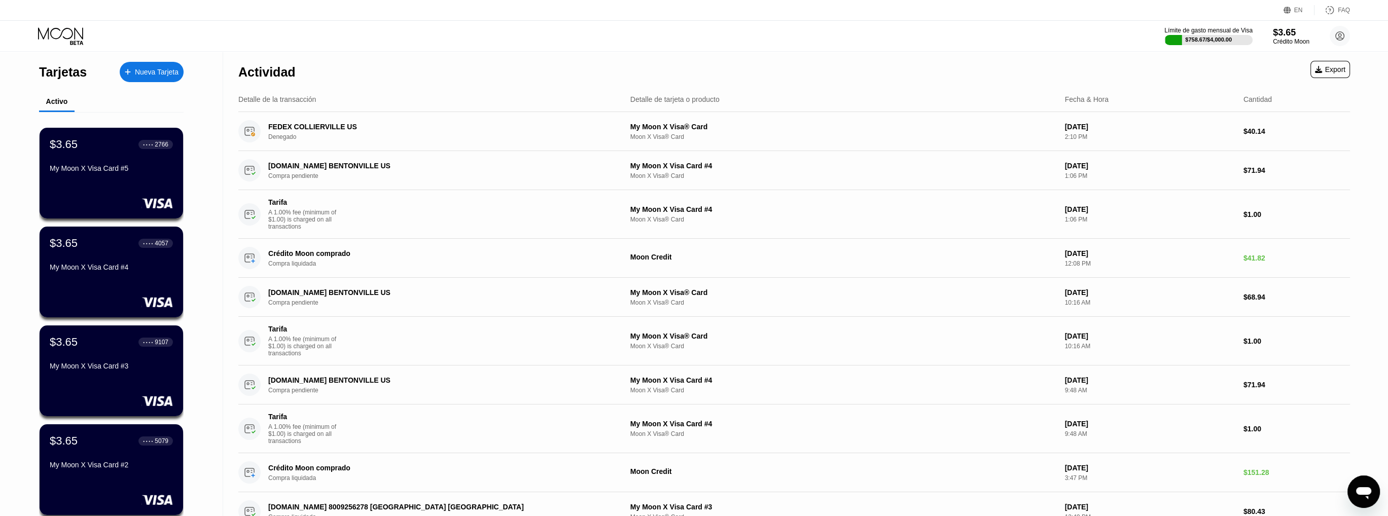
click at [58, 35] on icon at bounding box center [61, 36] width 47 height 18
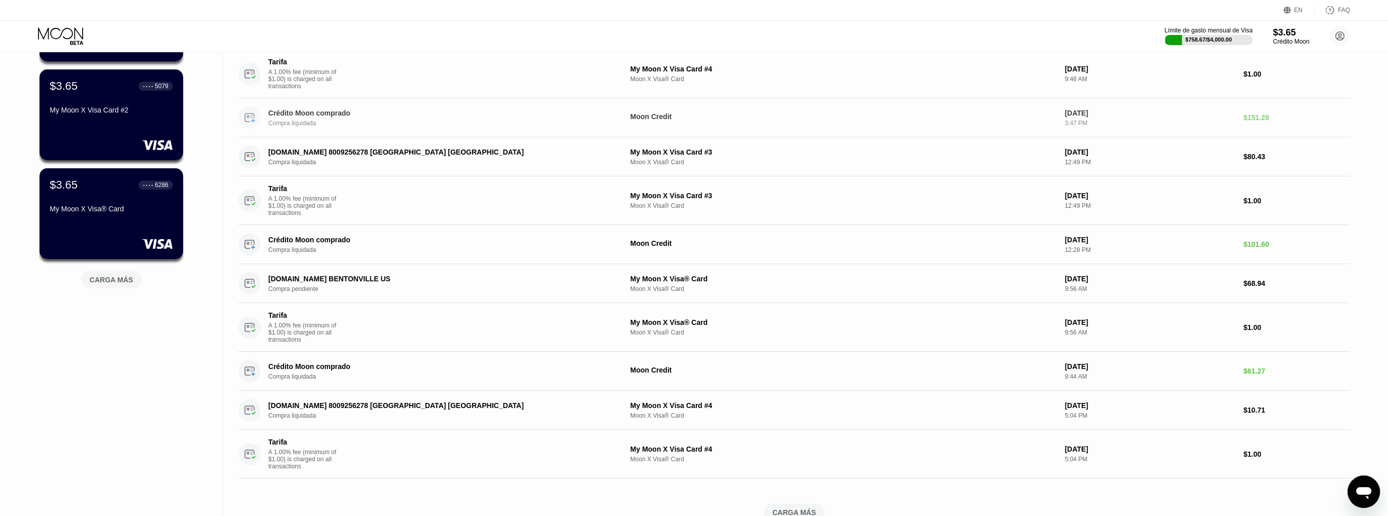
scroll to position [552, 0]
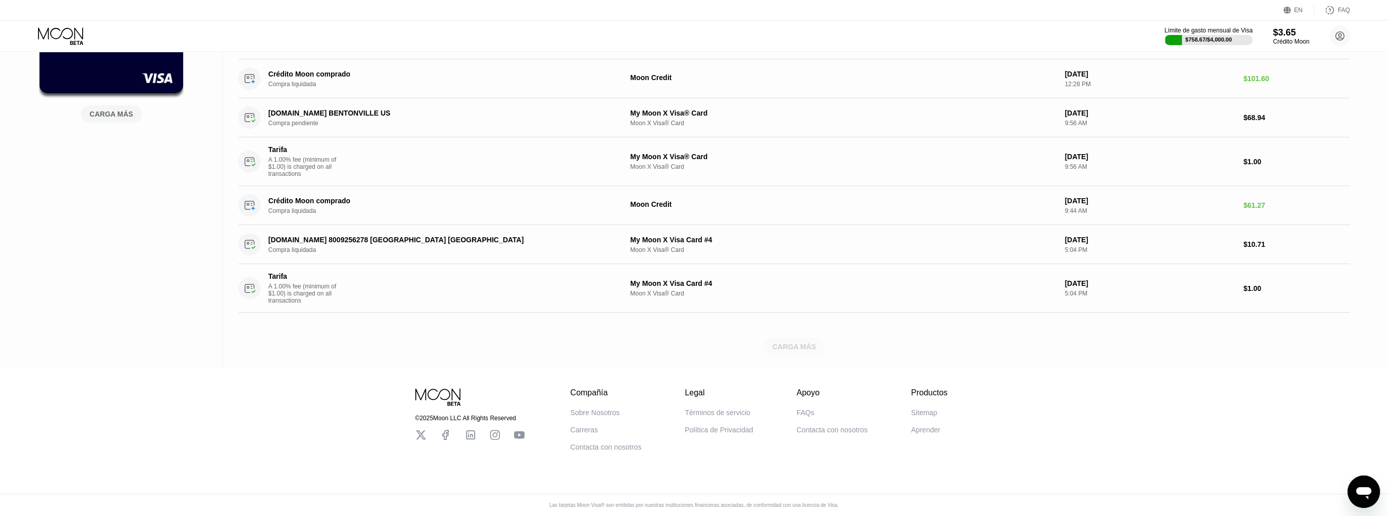
click at [801, 342] on div "CARGA MÁS" at bounding box center [794, 346] width 44 height 9
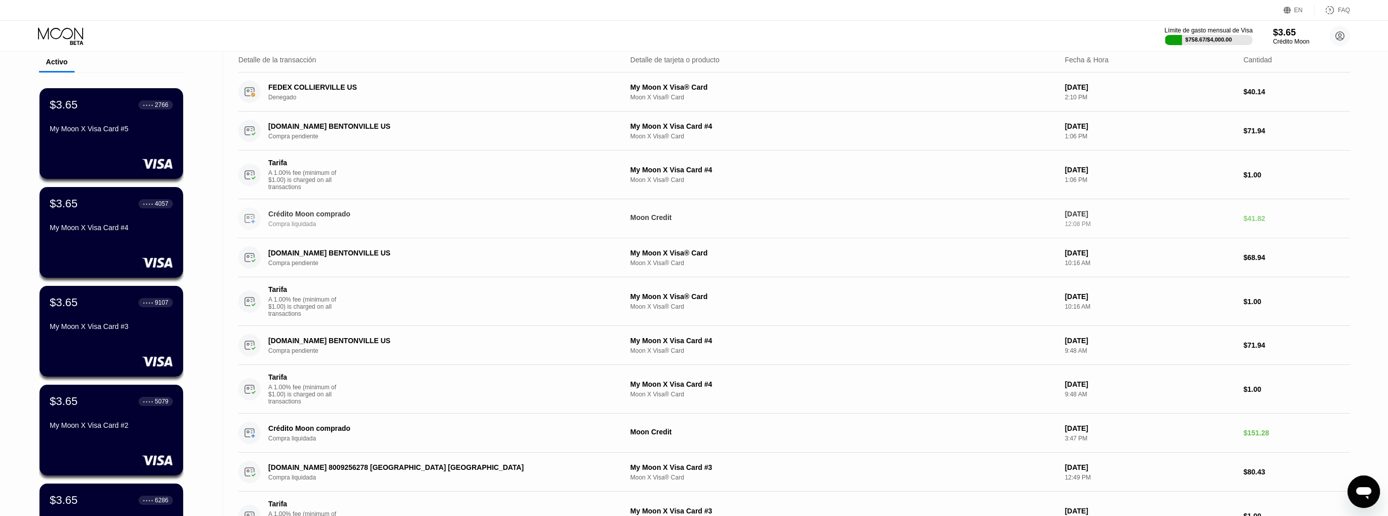
scroll to position [0, 0]
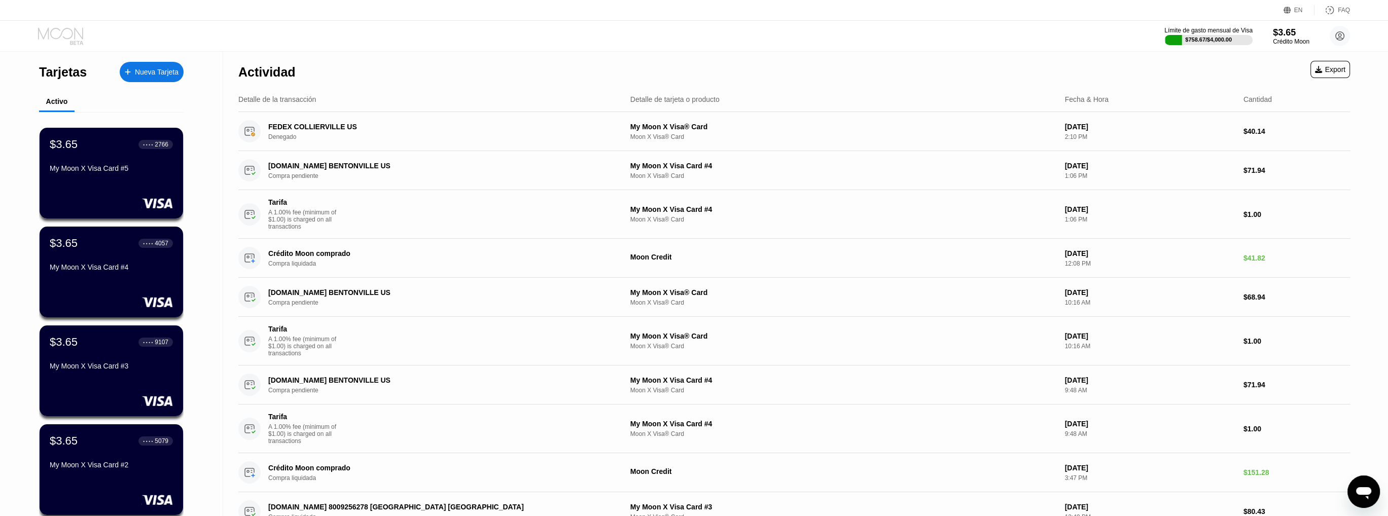
click at [52, 34] on icon at bounding box center [61, 36] width 47 height 18
click at [72, 32] on icon at bounding box center [60, 33] width 45 height 12
click at [1292, 33] on div "$3.65" at bounding box center [1290, 32] width 37 height 11
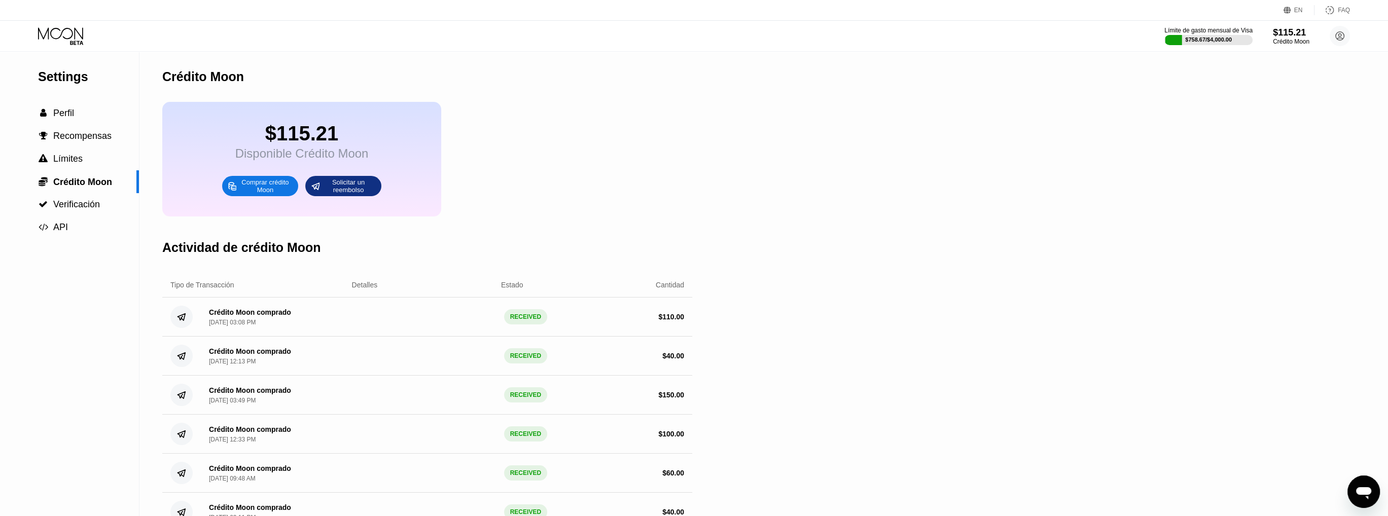
click at [55, 40] on icon at bounding box center [61, 36] width 47 height 18
